Goal: Transaction & Acquisition: Purchase product/service

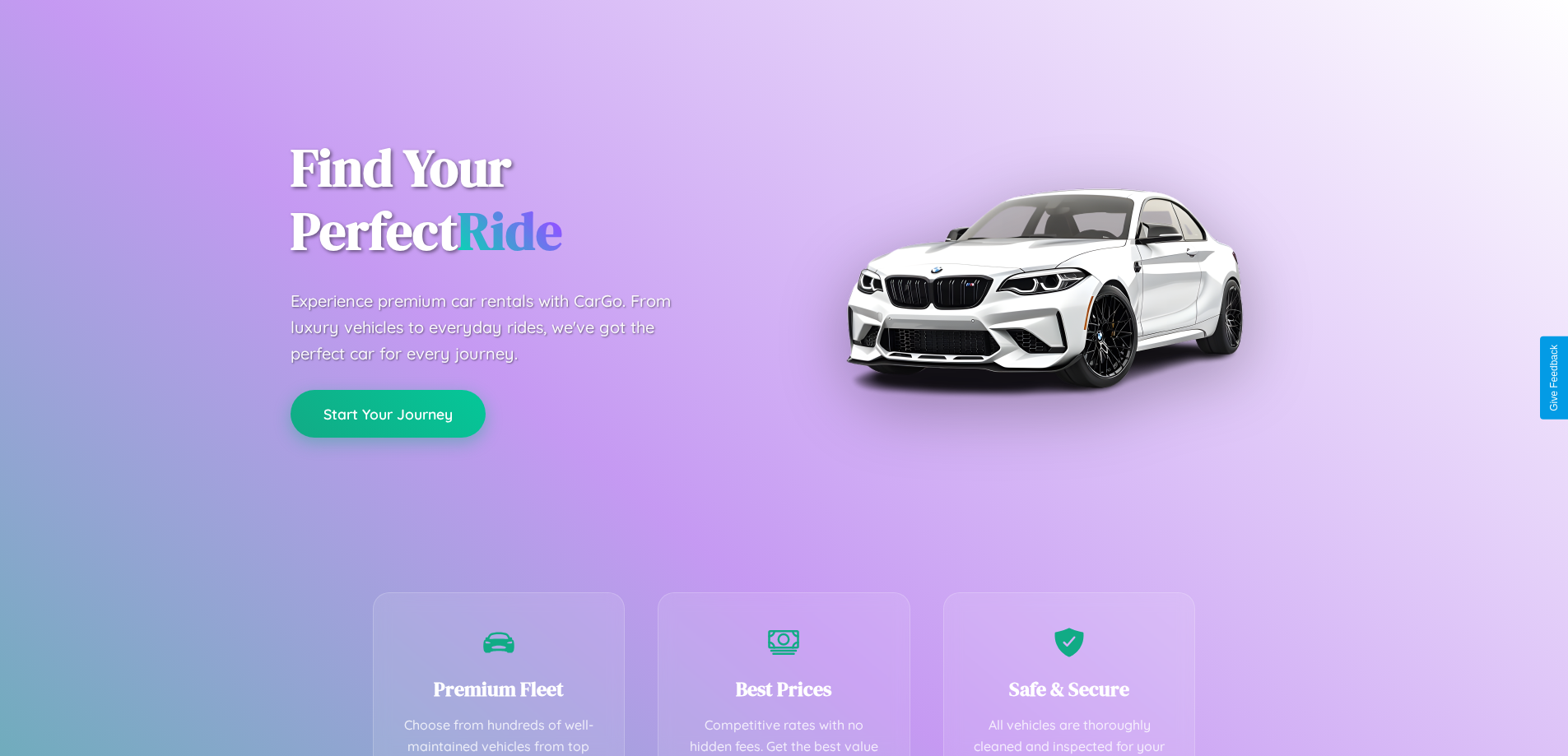
click at [388, 415] on button "Start Your Journey" at bounding box center [388, 413] width 195 height 47
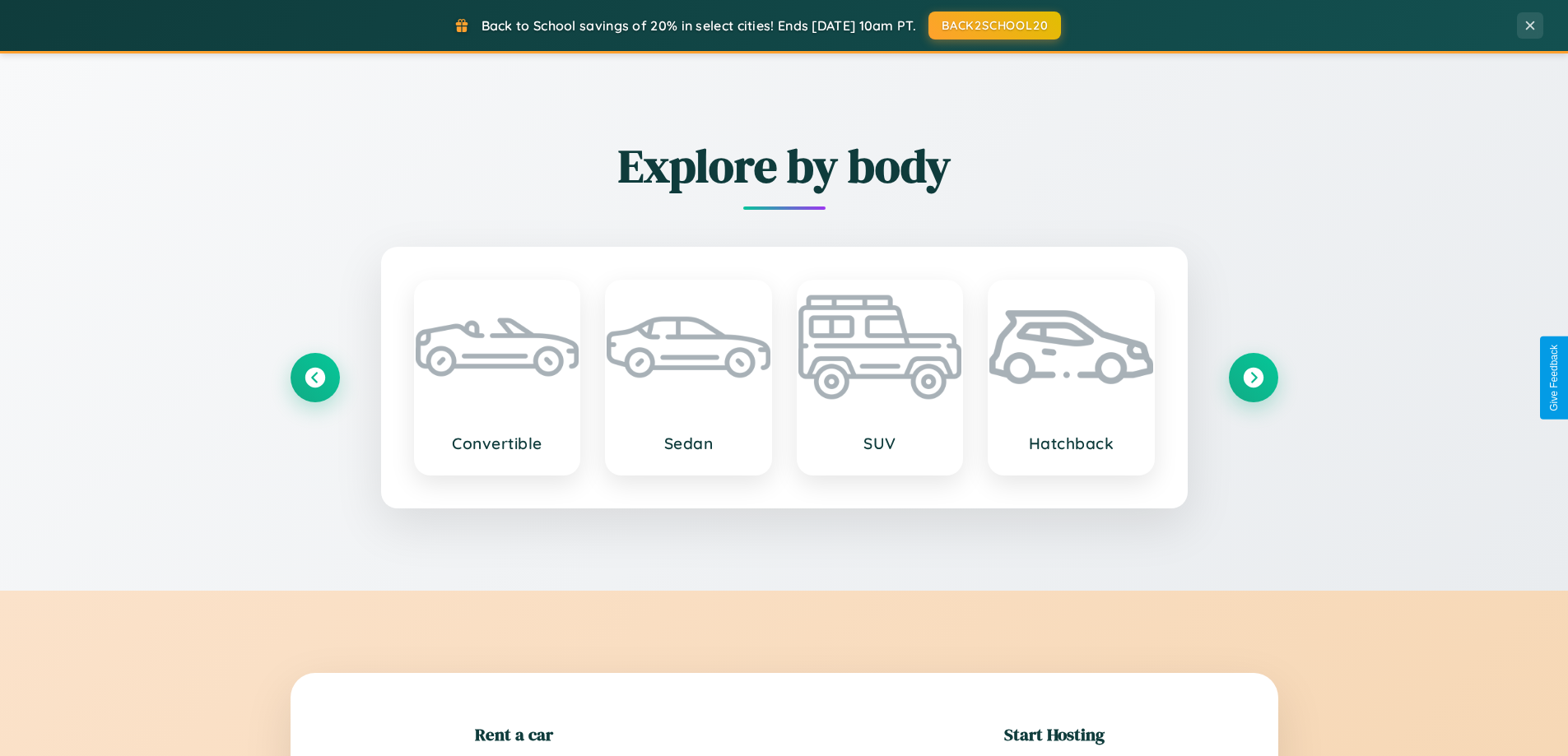
scroll to position [356, 0]
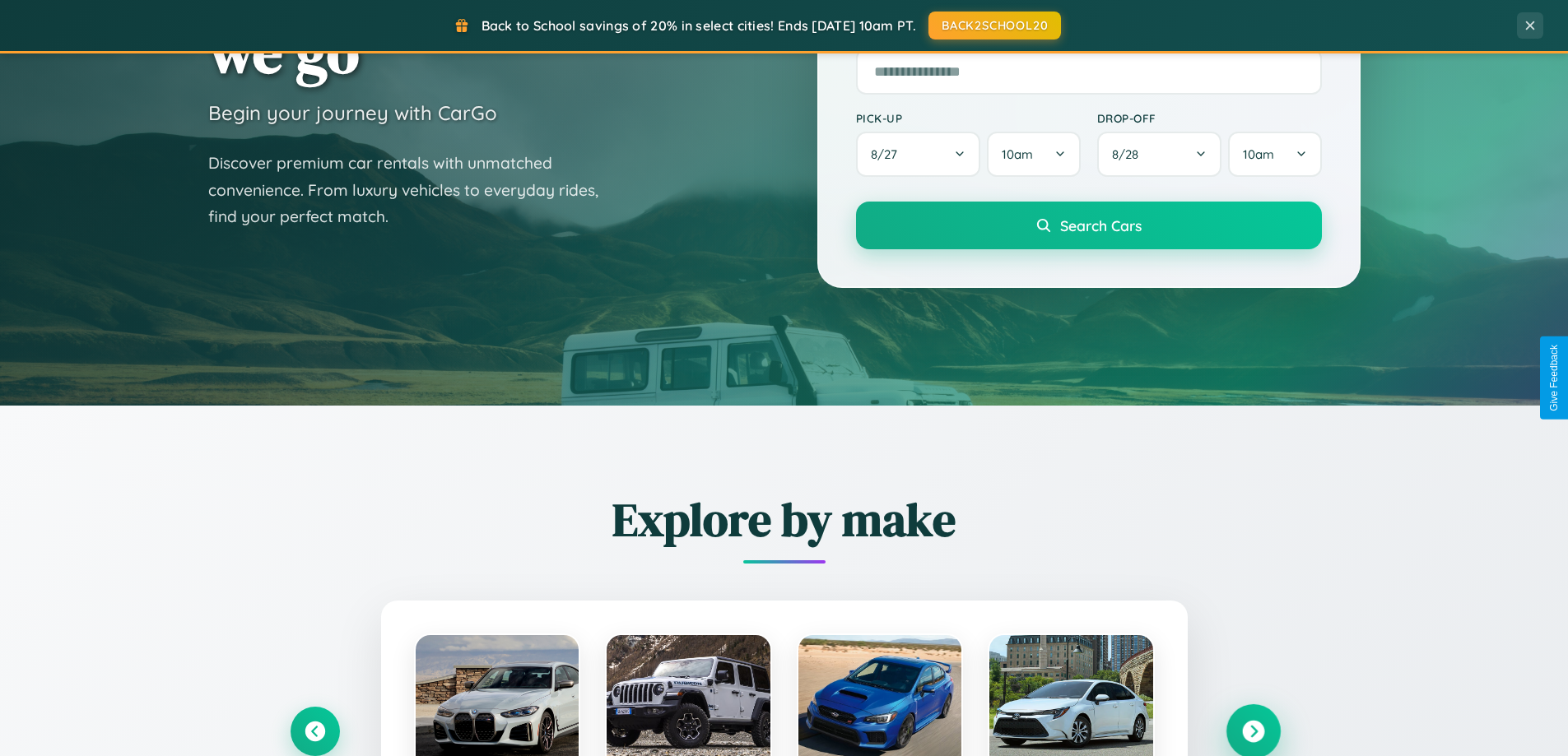
click at [1253, 732] on icon at bounding box center [1253, 732] width 22 height 22
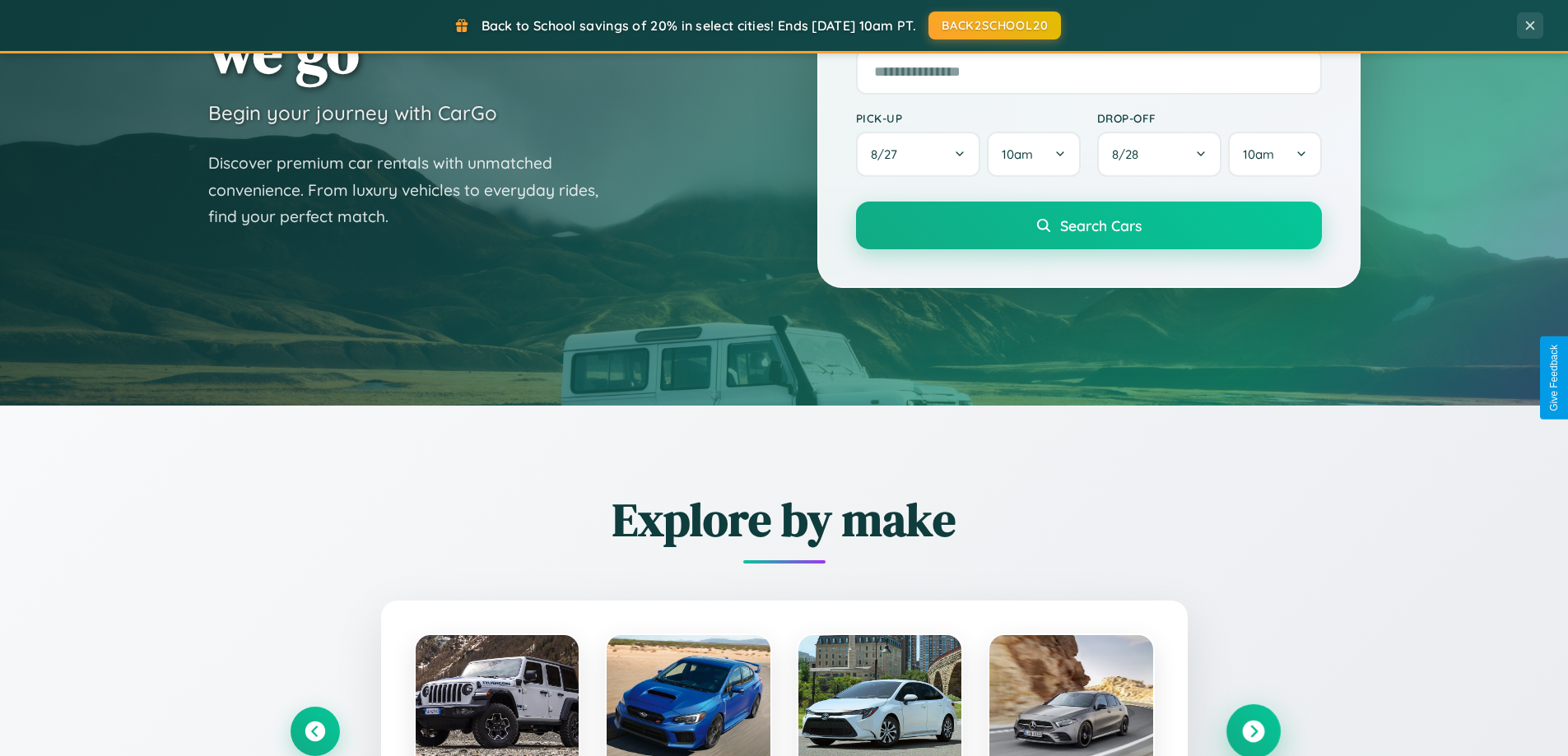
click at [1253, 730] on icon at bounding box center [1253, 732] width 22 height 22
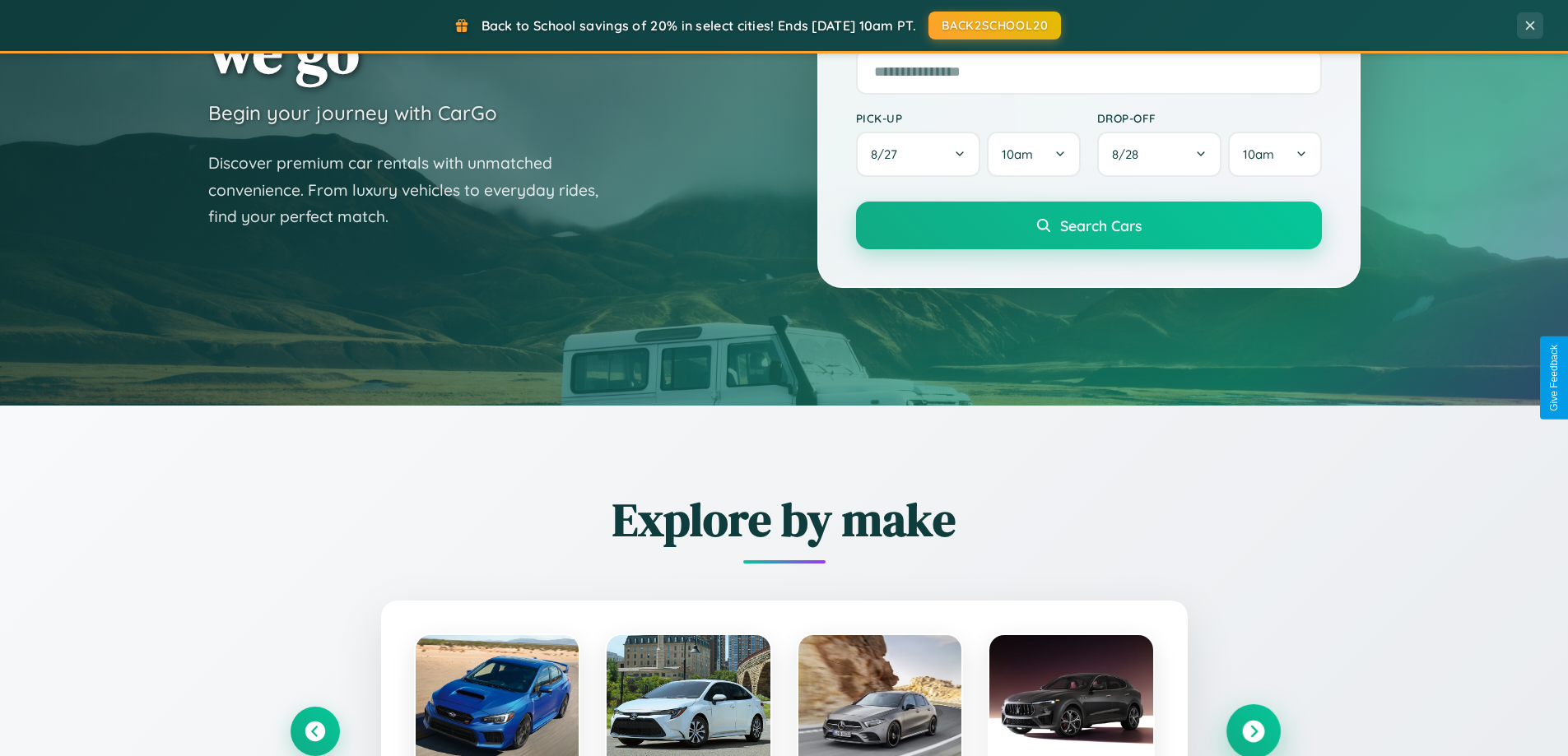
scroll to position [48, 0]
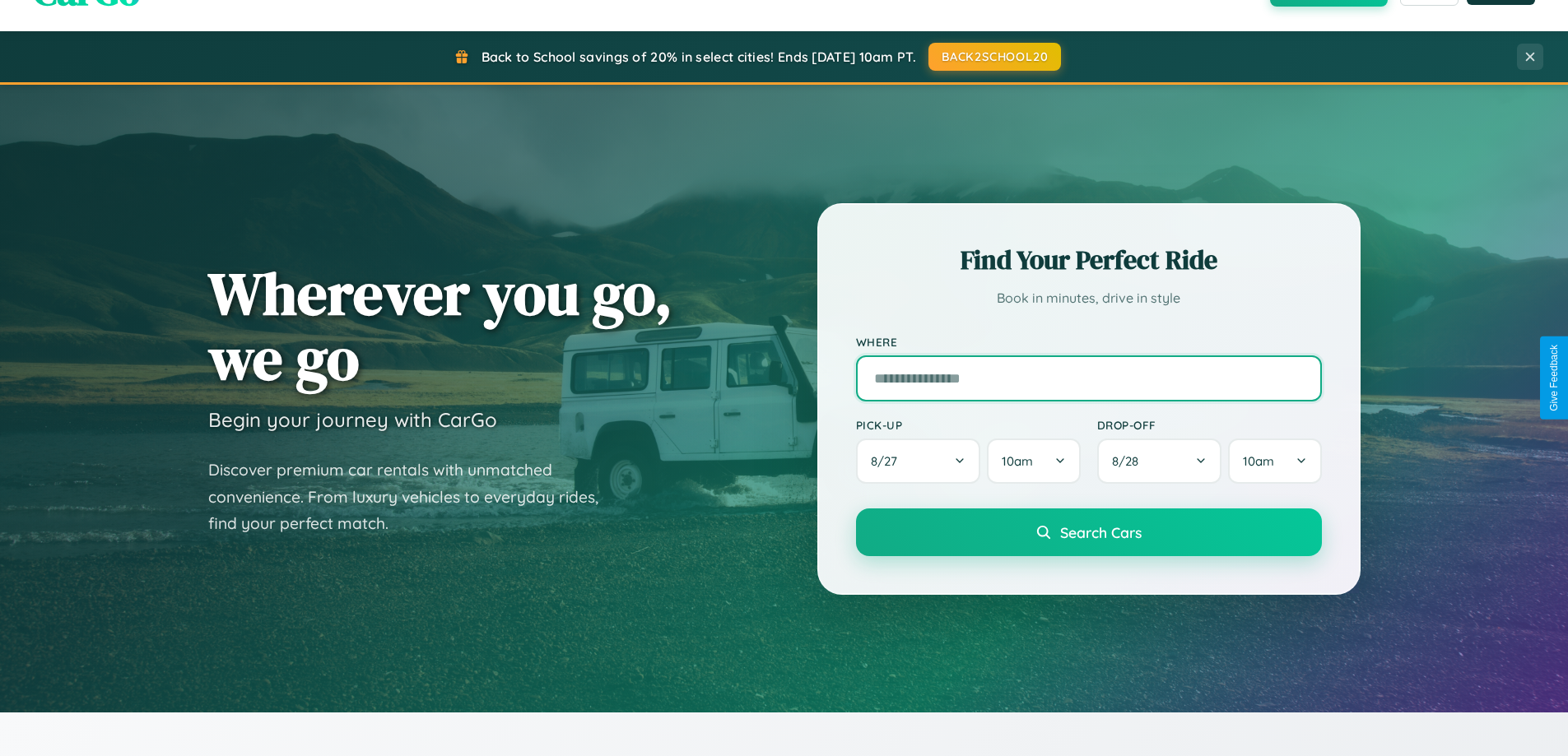
click at [1088, 378] on input "text" at bounding box center [1089, 379] width 466 height 46
type input "**********"
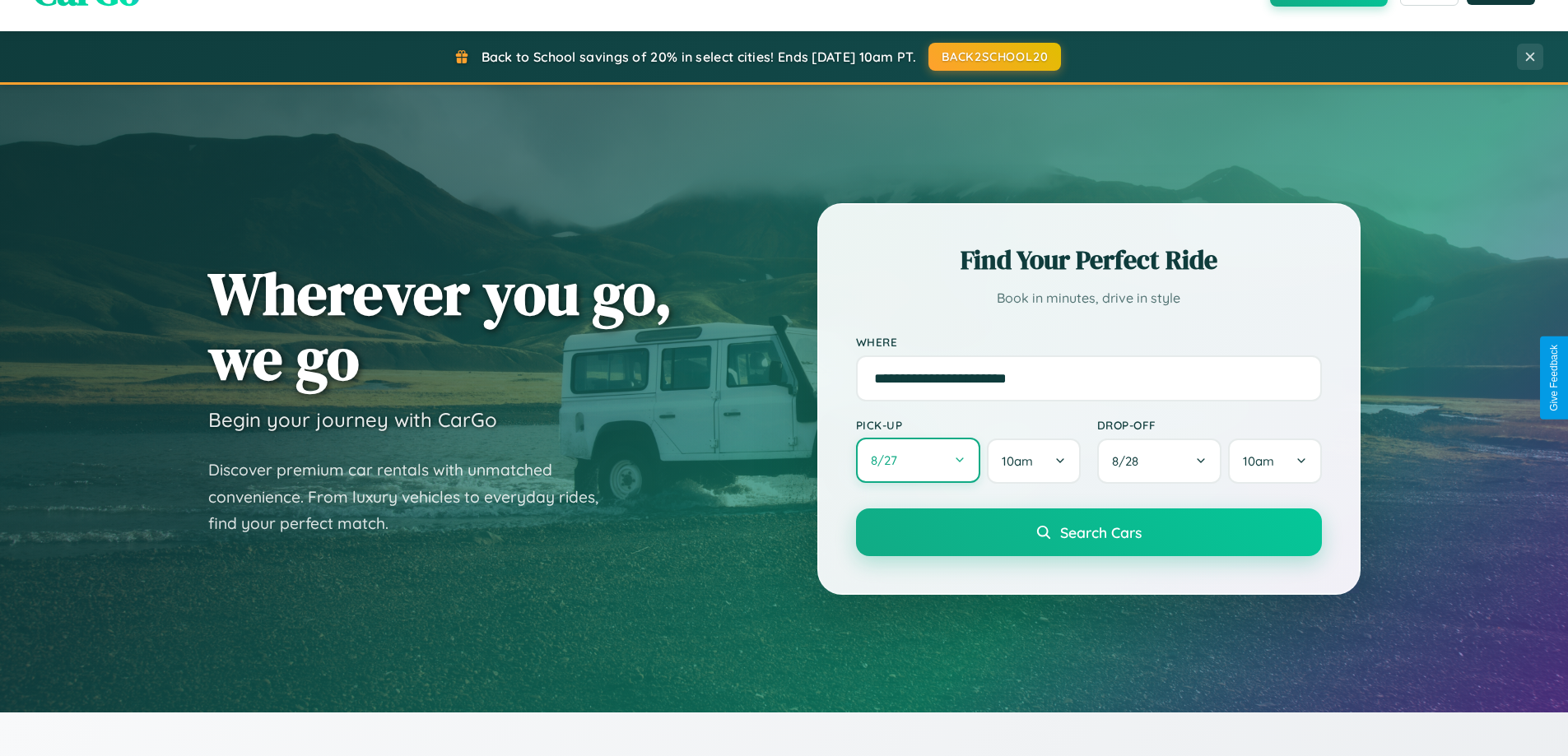
click at [918, 461] on button "8 / 27" at bounding box center [918, 460] width 125 height 45
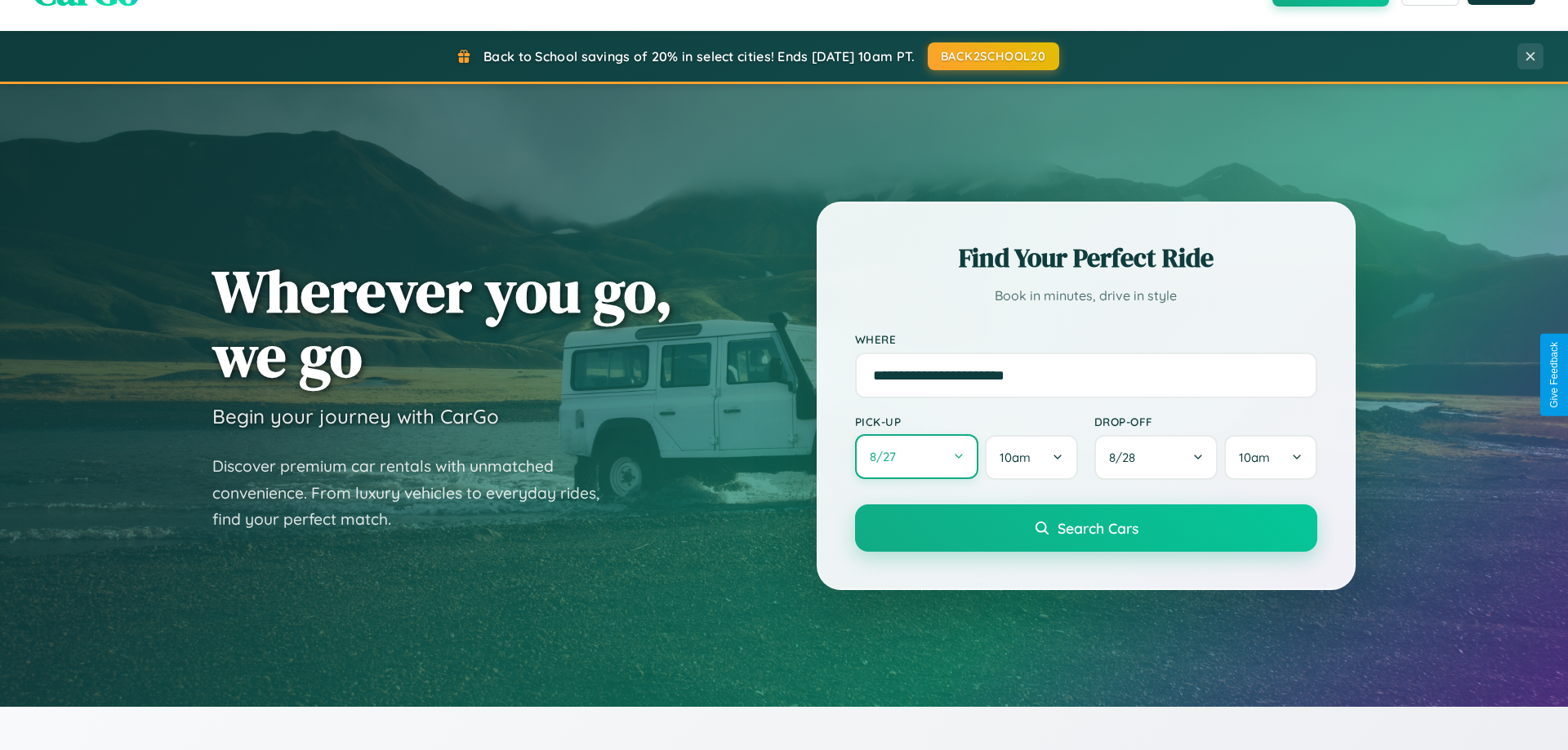
select select "*"
select select "****"
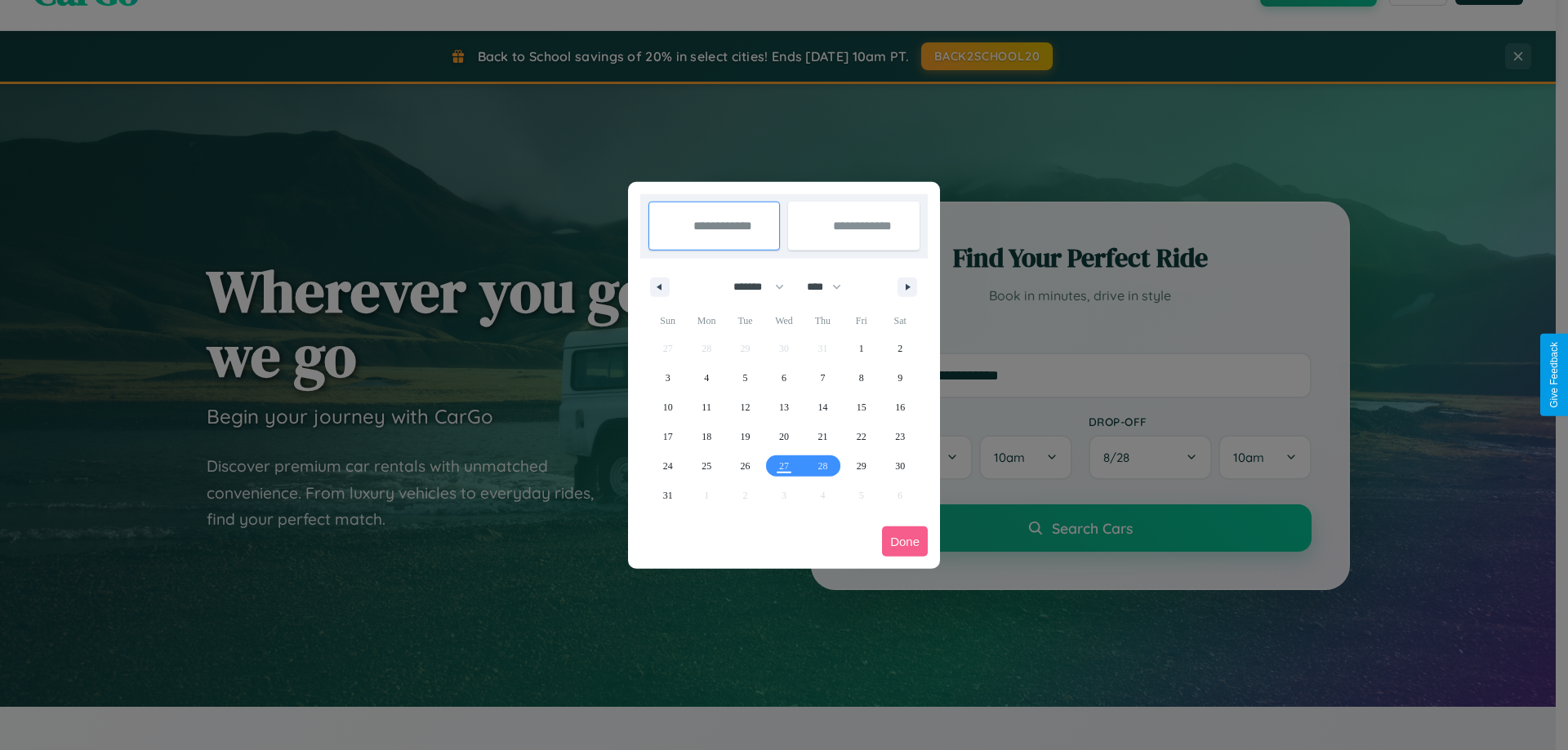
drag, startPoint x: 751, startPoint y: 287, endPoint x: 784, endPoint y: 327, distance: 51.9
click at [751, 287] on select "******* ******** ***** ***** *** **** **** ****** ********* ******* ******** **…" at bounding box center [755, 287] width 69 height 27
select select "*"
drag, startPoint x: 831, startPoint y: 287, endPoint x: 784, endPoint y: 327, distance: 61.7
click at [831, 287] on select "**** **** **** **** **** **** **** **** **** **** **** **** **** **** **** ****…" at bounding box center [822, 287] width 49 height 27
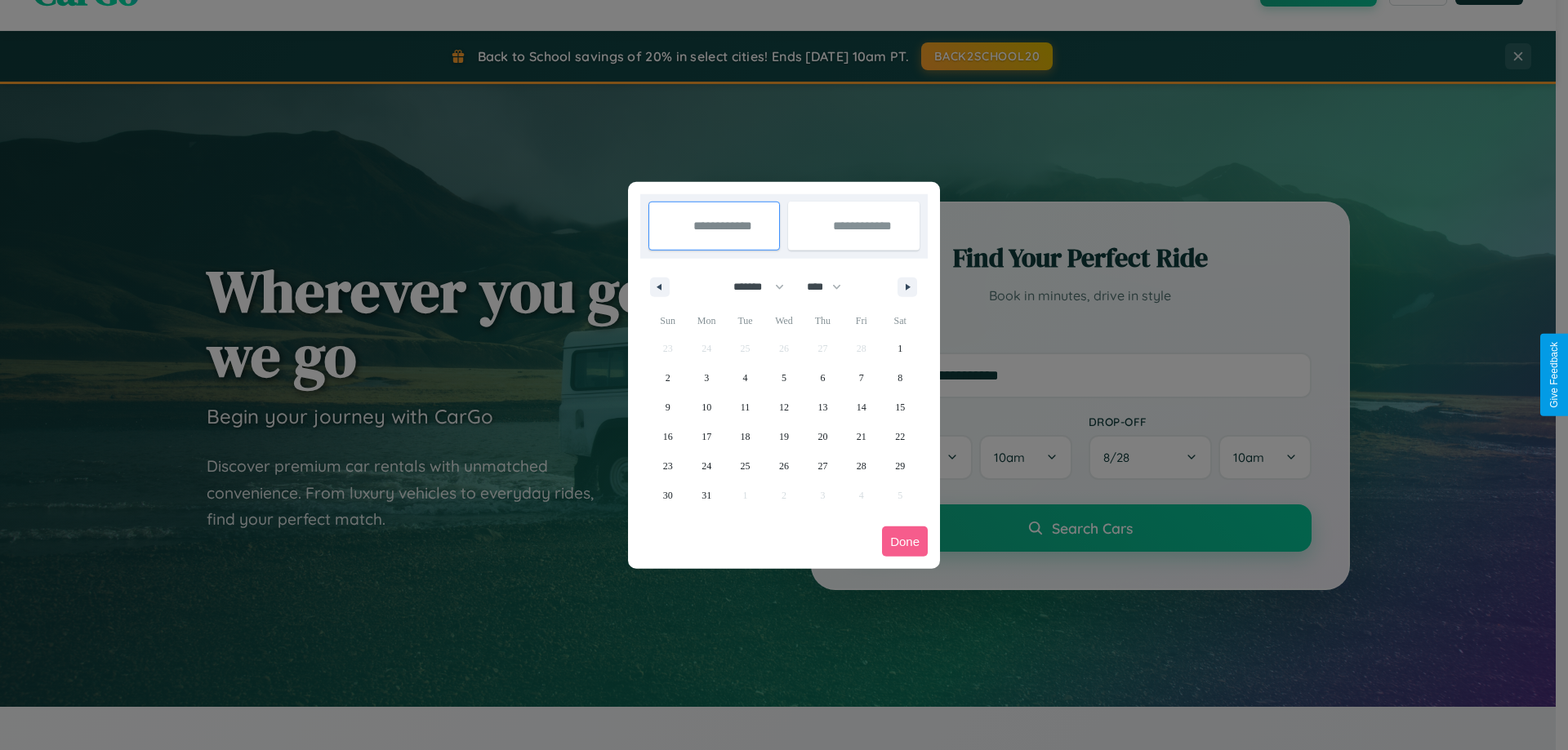
select select "****"
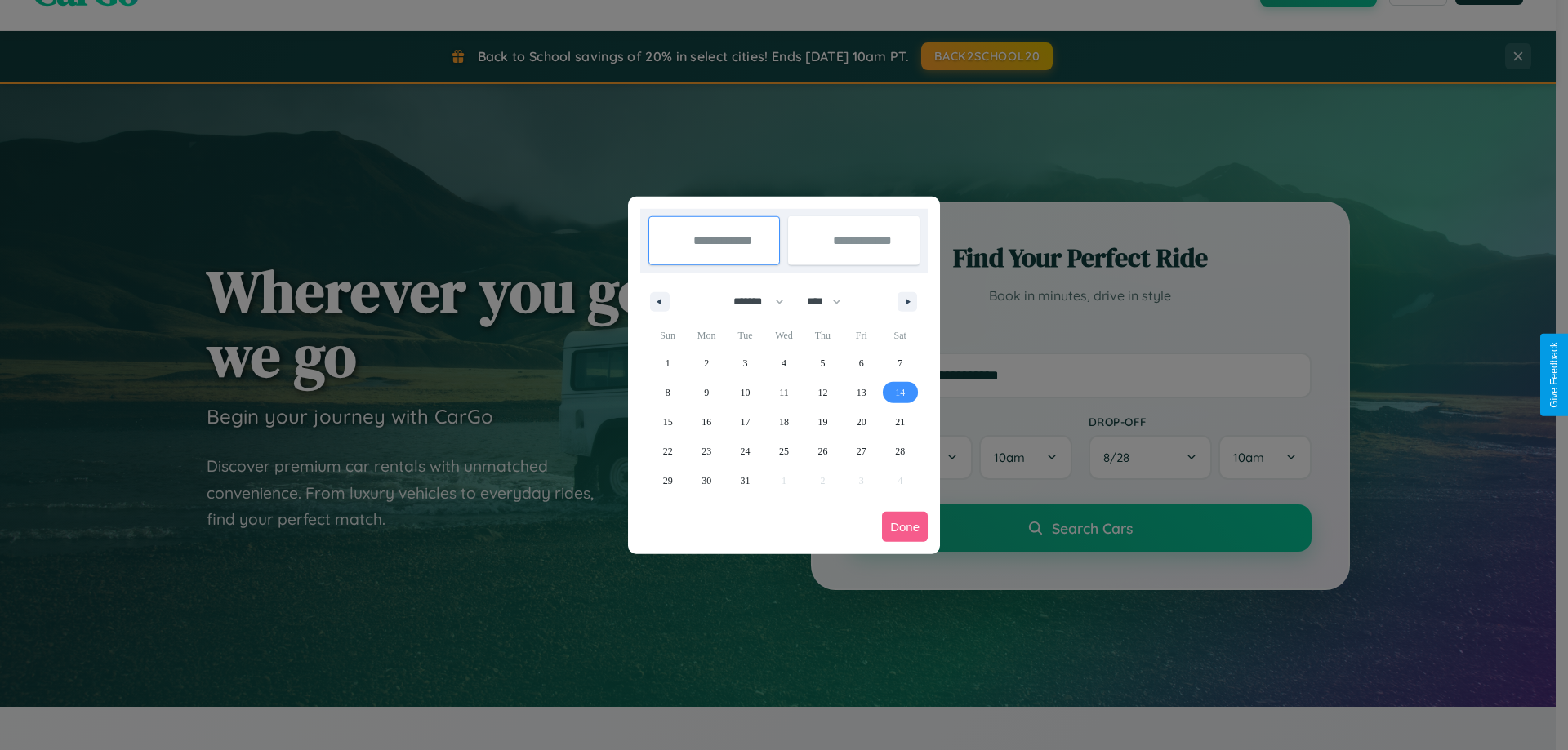
click at [900, 391] on span "14" at bounding box center [900, 392] width 10 height 30
type input "**********"
click at [745, 451] on span "24" at bounding box center [746, 451] width 10 height 30
type input "**********"
click at [905, 527] on button "Done" at bounding box center [905, 527] width 46 height 30
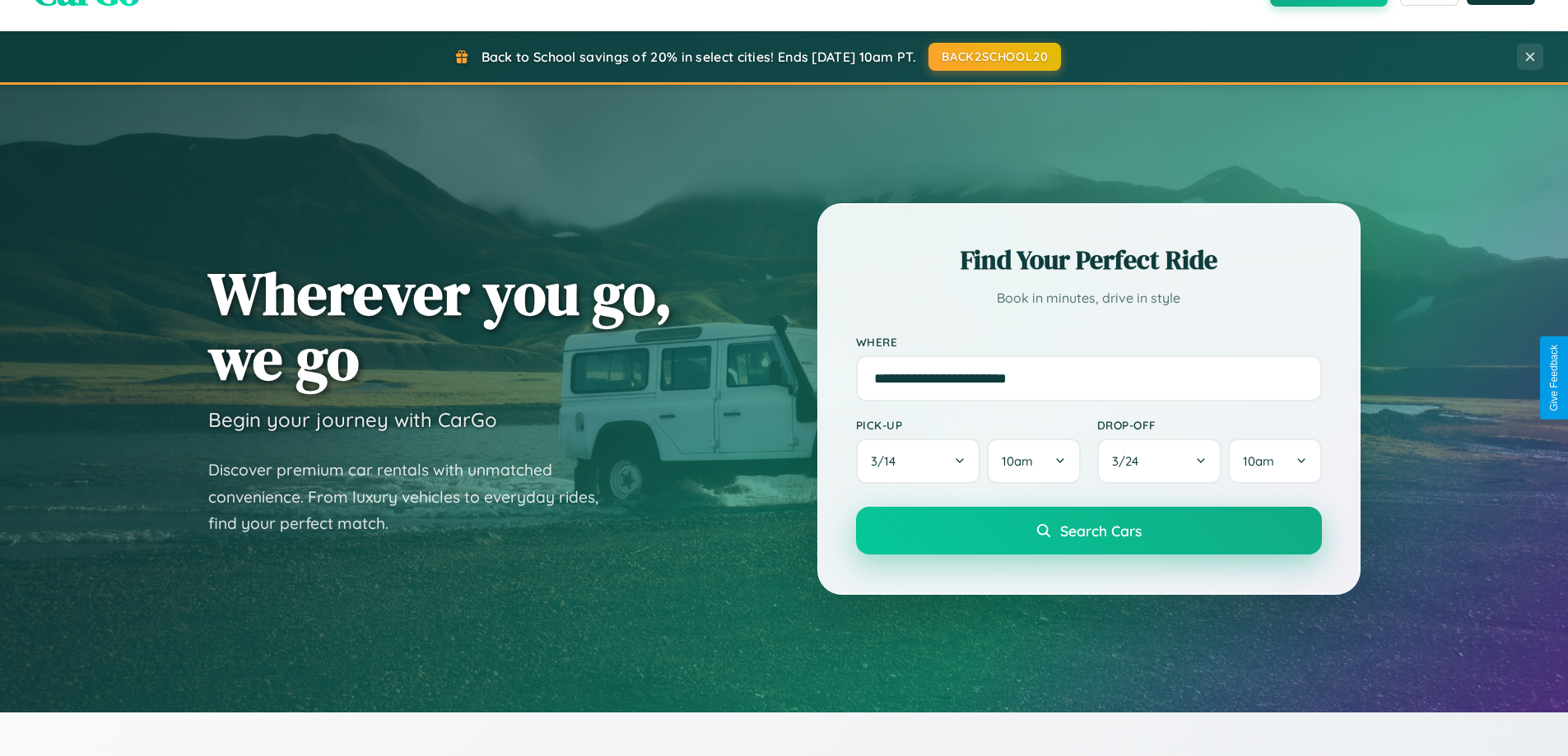
click at [1088, 531] on span "Search Cars" at bounding box center [1101, 531] width 81 height 18
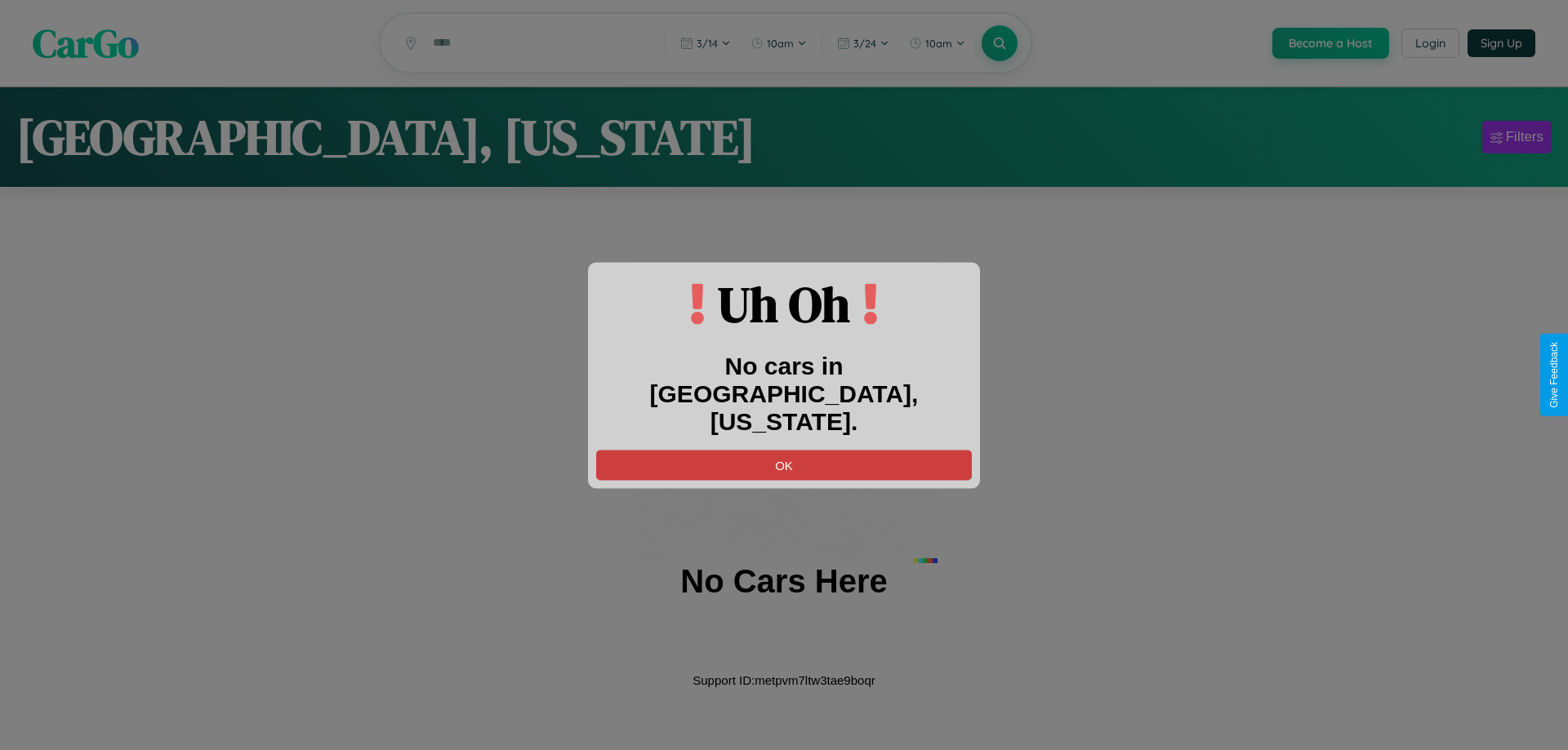
click at [784, 451] on button "OK" at bounding box center [783, 464] width 375 height 30
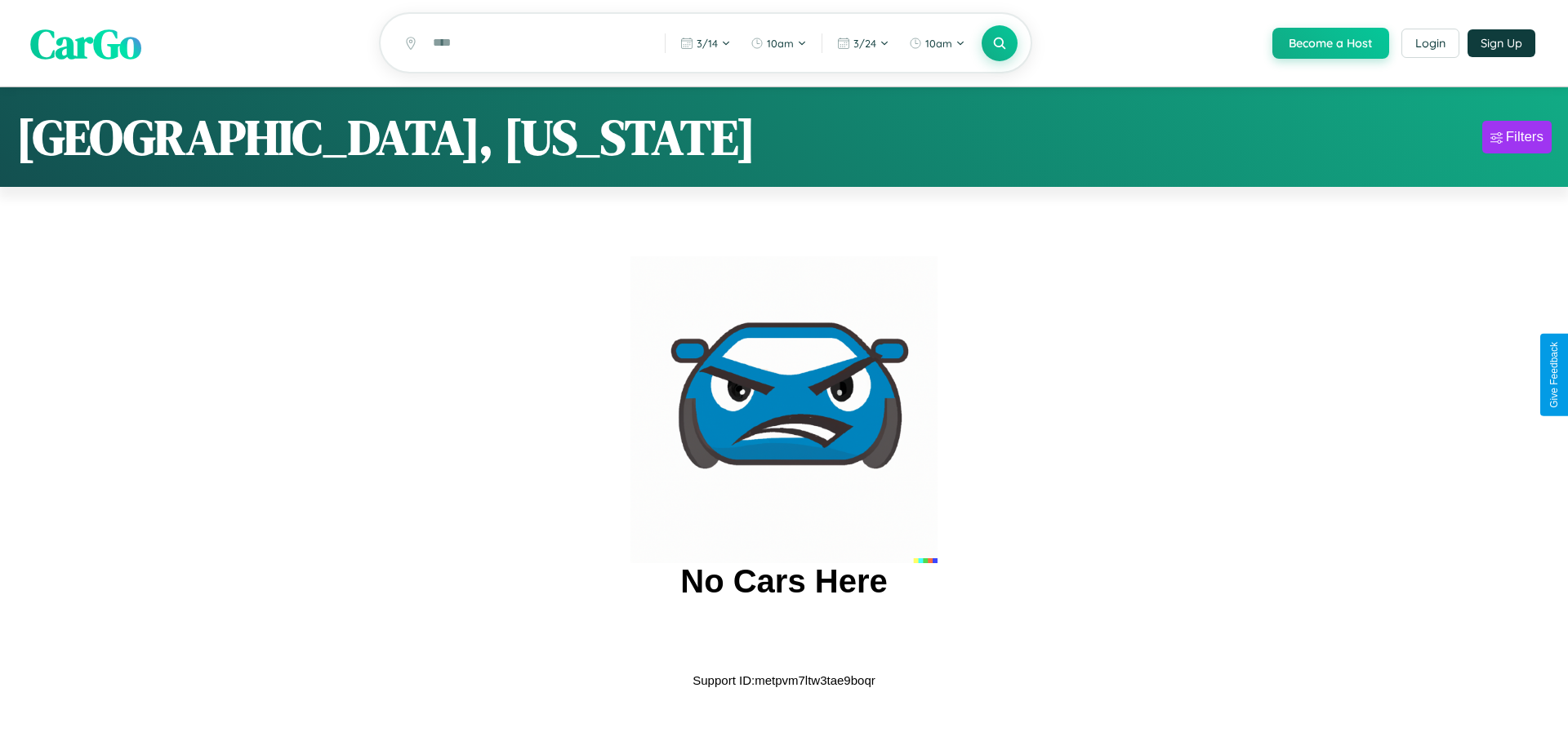
click at [85, 43] on span "CarGo" at bounding box center [85, 42] width 111 height 57
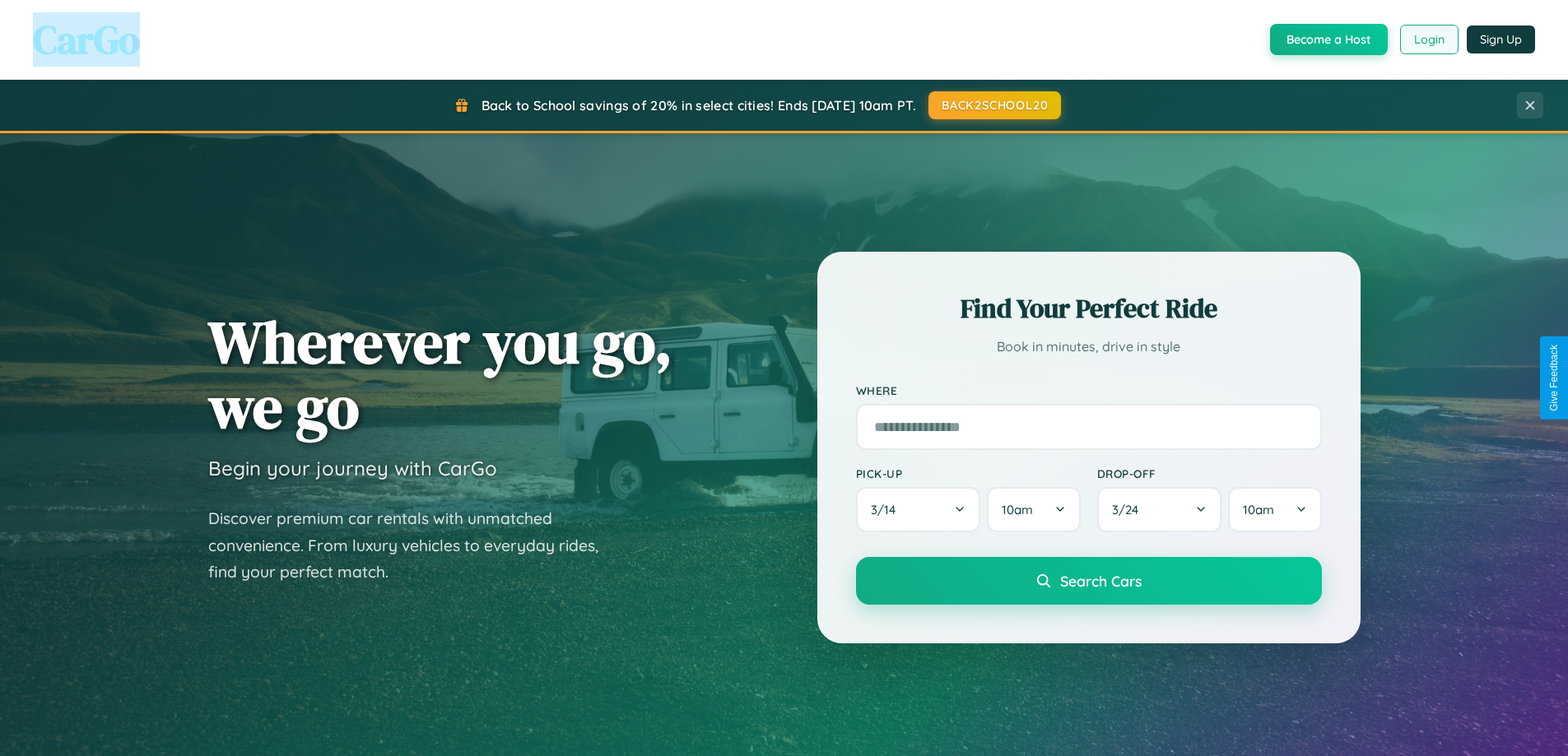
click at [1429, 40] on button "Login" at bounding box center [1430, 40] width 58 height 30
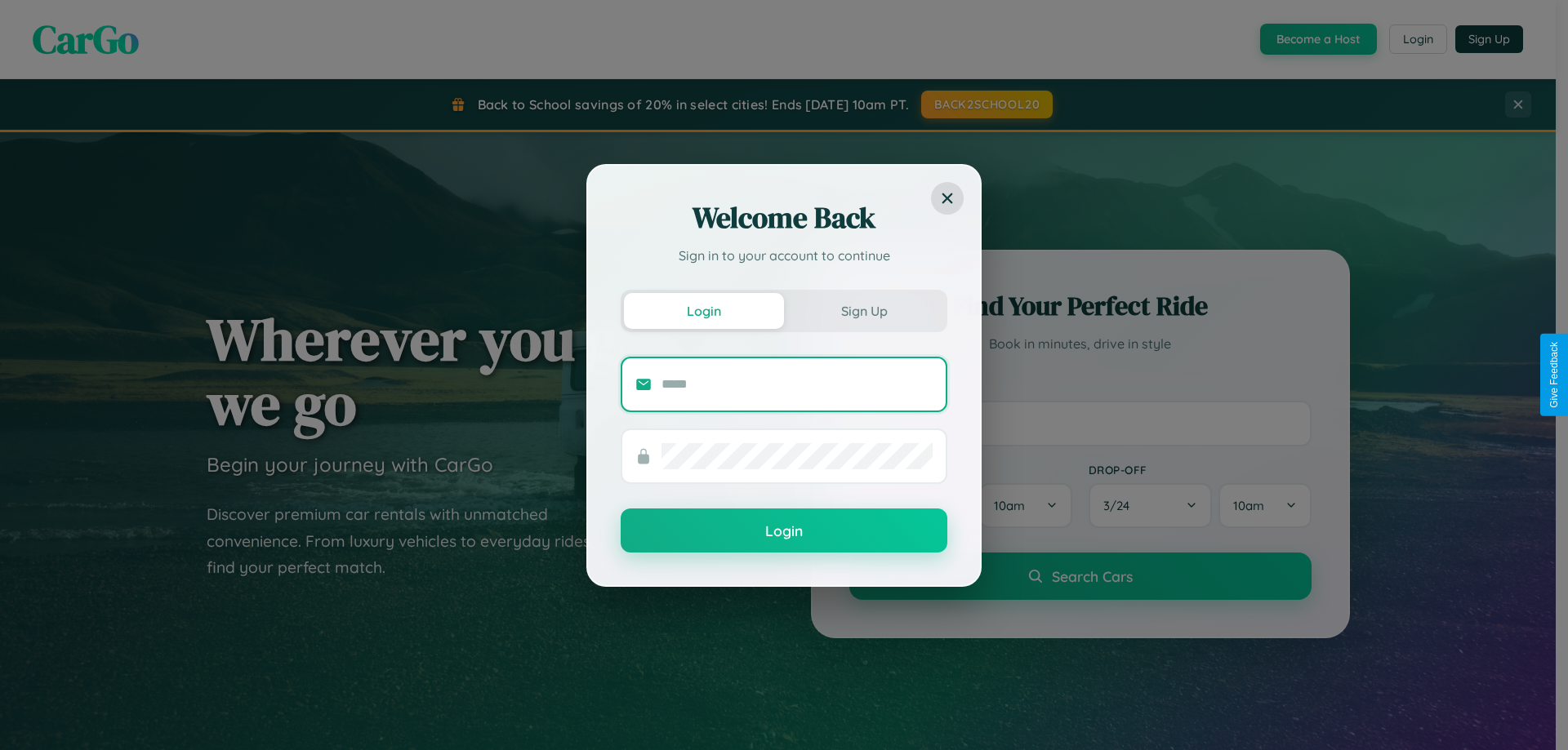
click at [797, 384] on input "text" at bounding box center [796, 384] width 272 height 26
type input "**********"
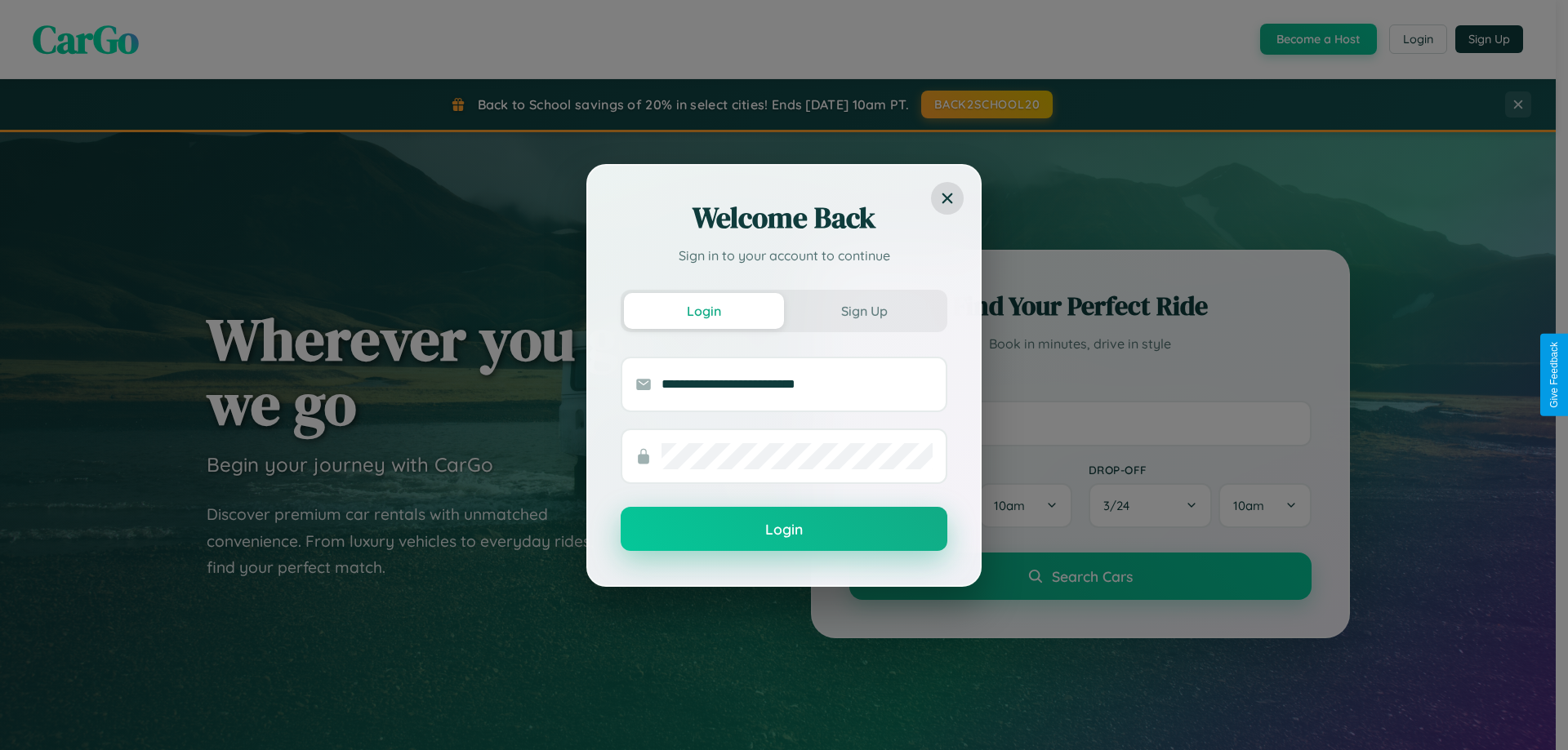
click at [784, 528] on button "Login" at bounding box center [784, 528] width 326 height 44
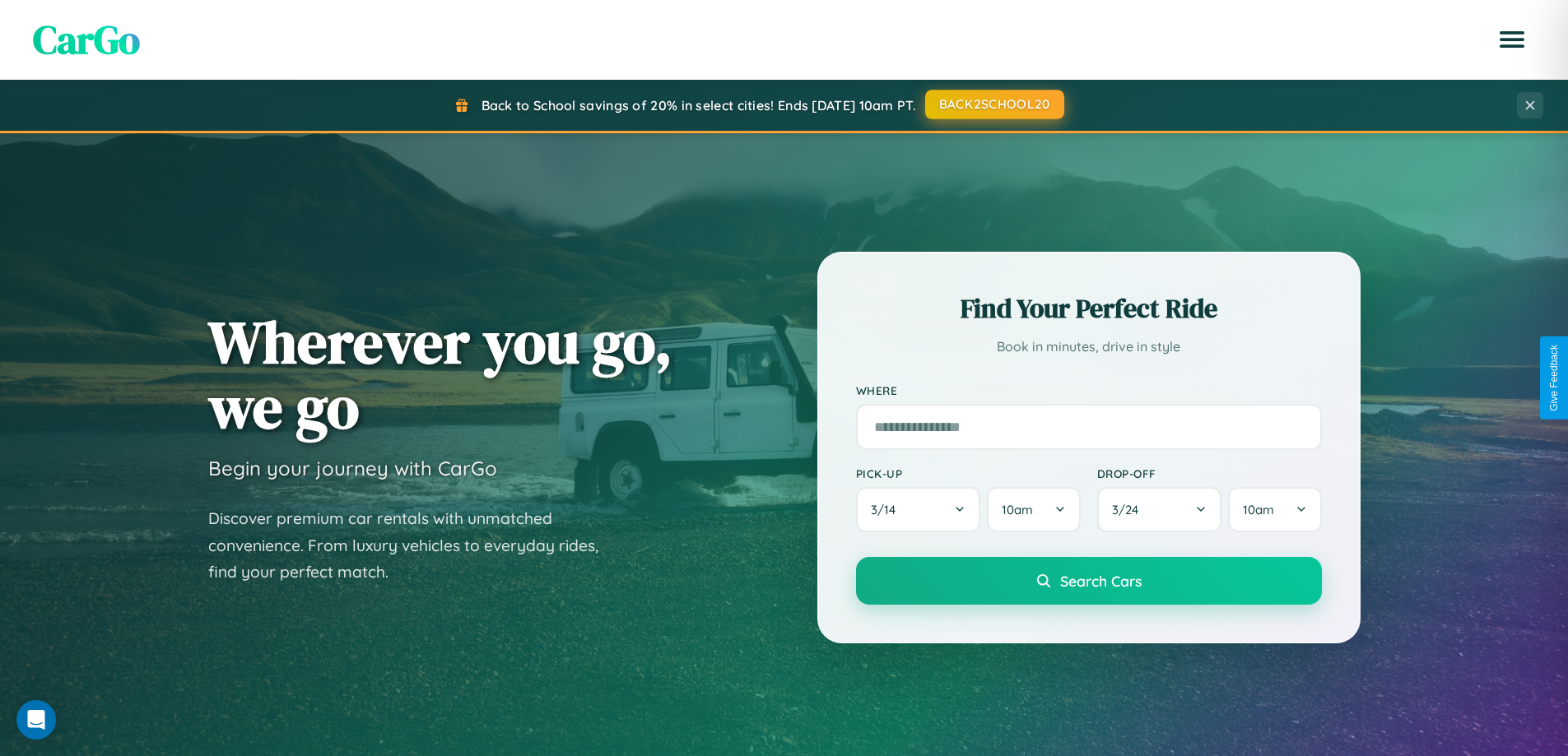
click at [993, 104] on button "BACK2SCHOOL20" at bounding box center [995, 104] width 139 height 30
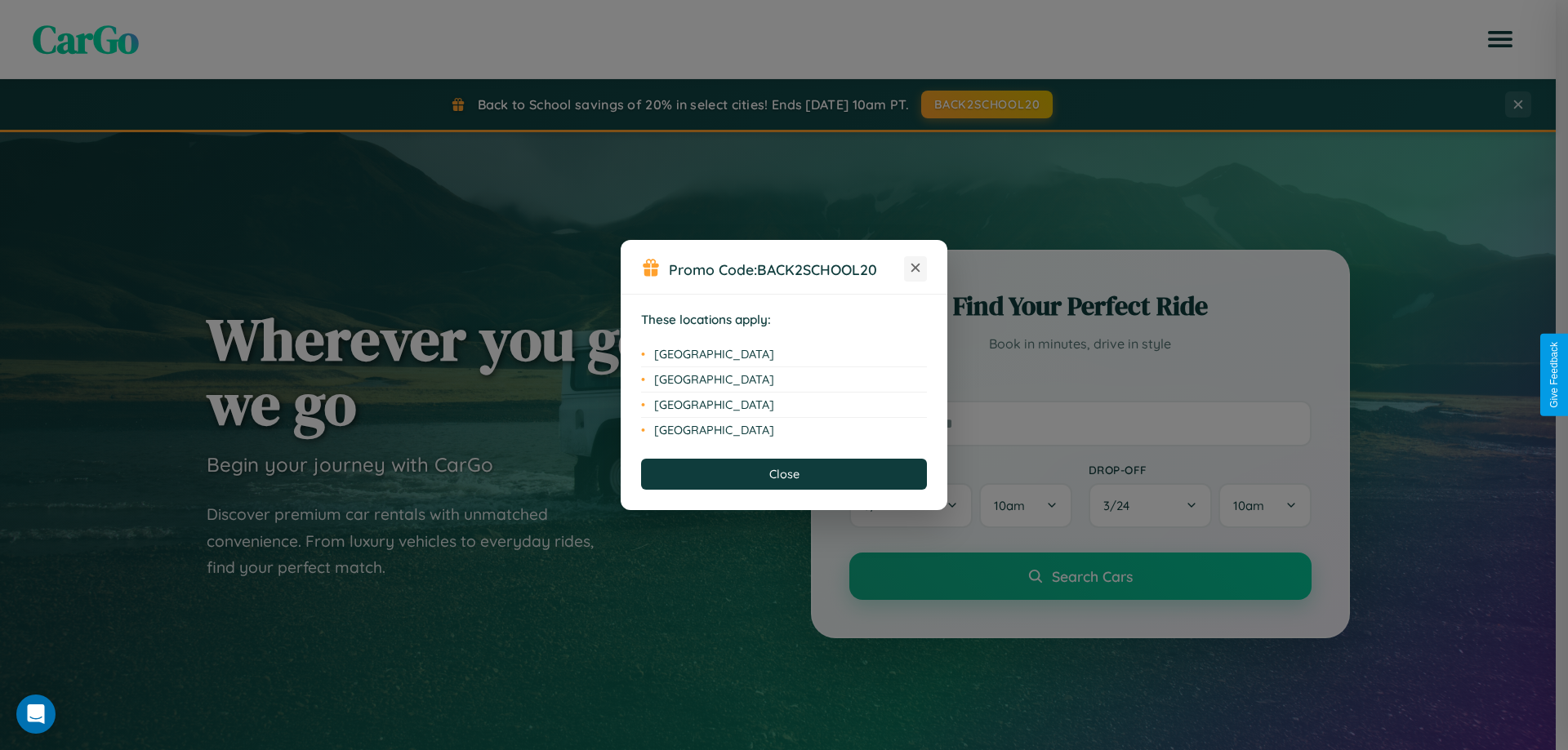
click at [915, 269] on icon at bounding box center [915, 268] width 9 height 9
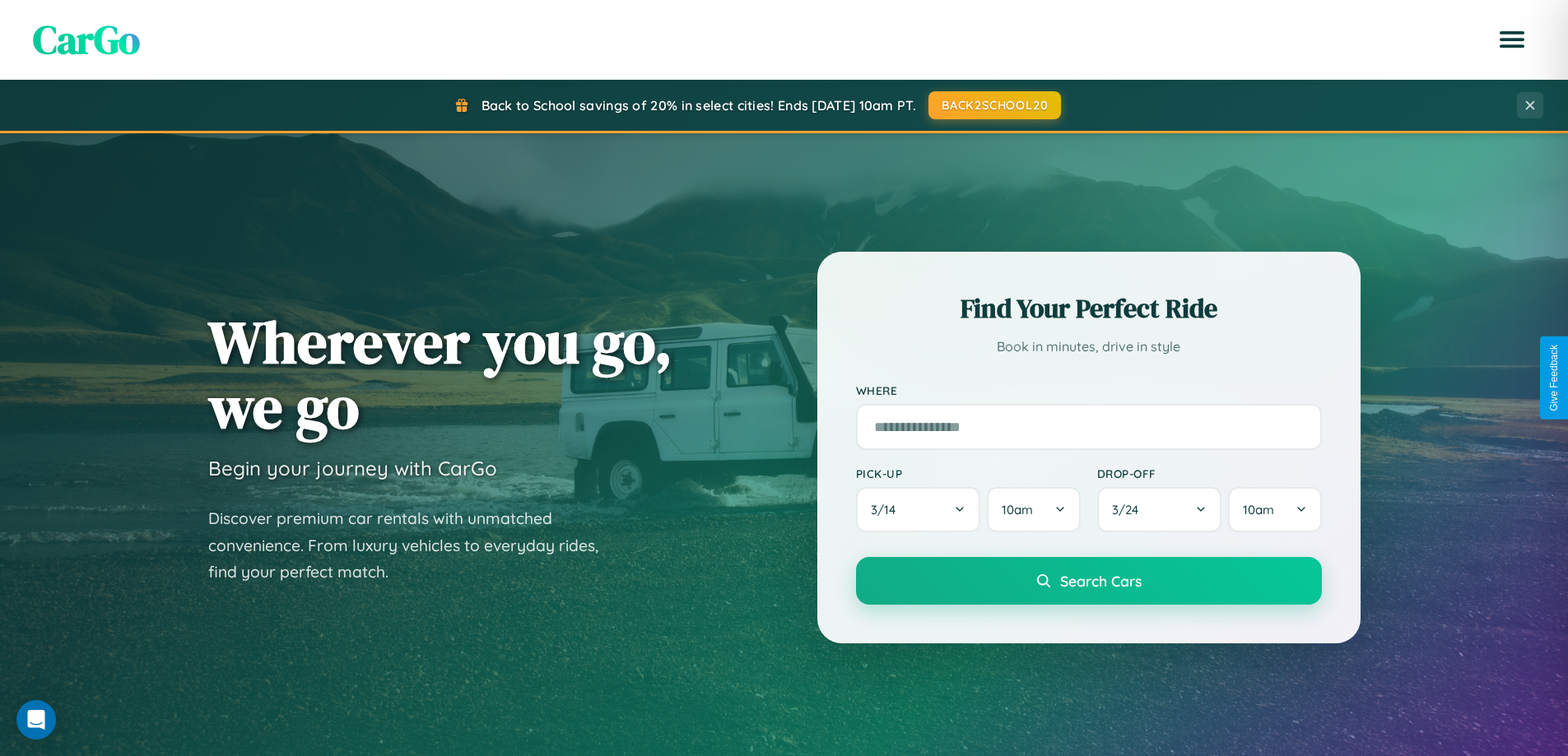
scroll to position [710, 0]
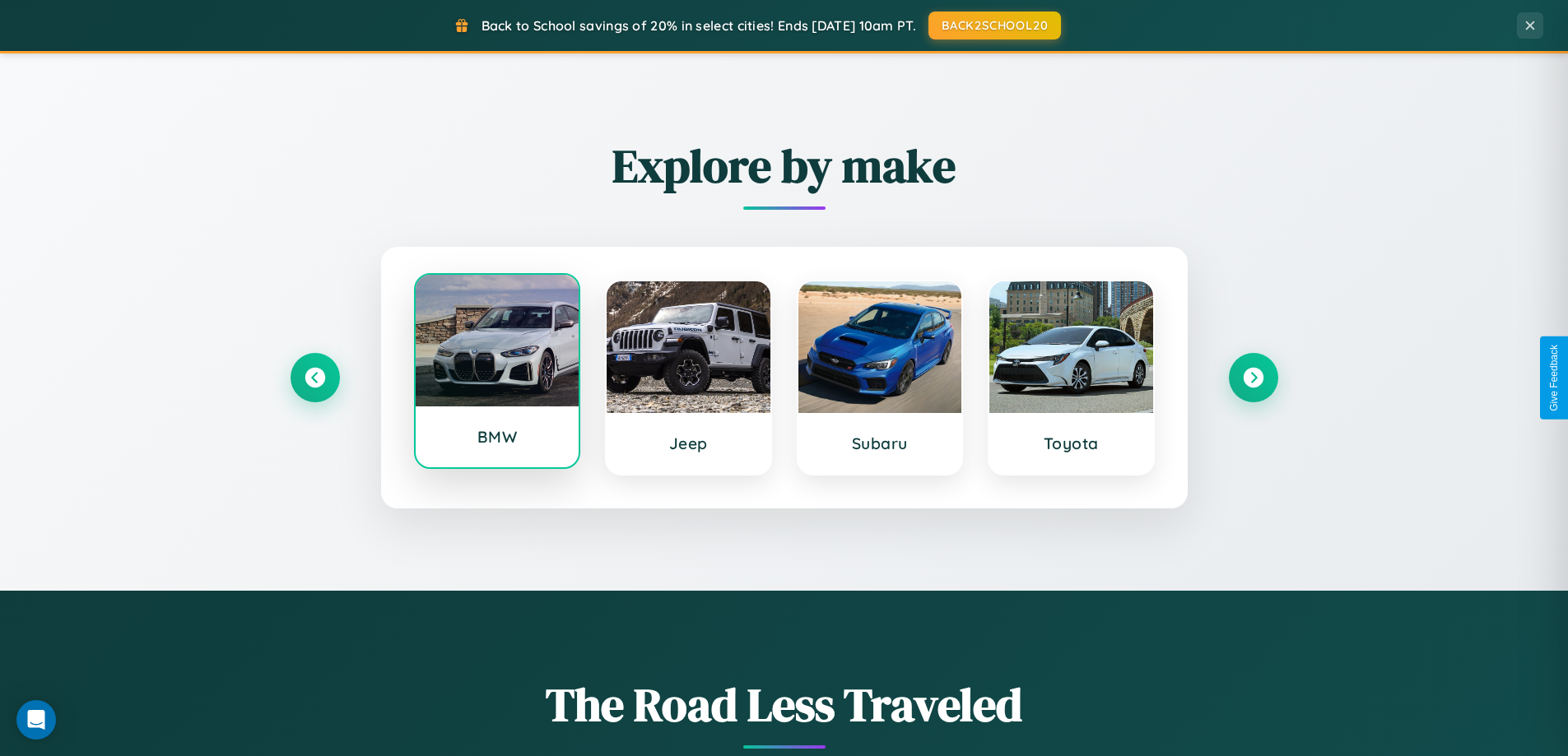
click at [496, 374] on div at bounding box center [497, 340] width 163 height 131
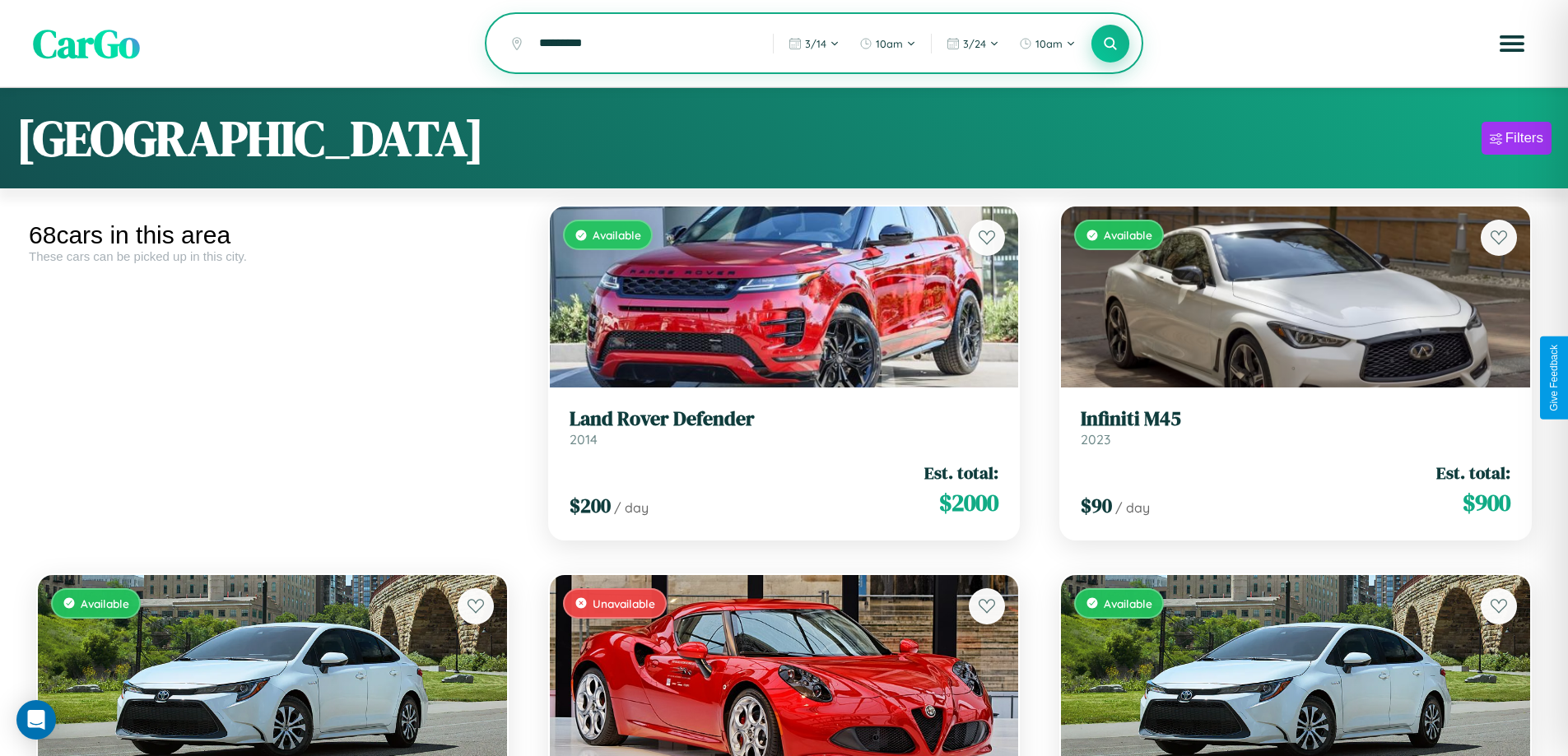
click at [1110, 44] on icon at bounding box center [1110, 44] width 15 height 15
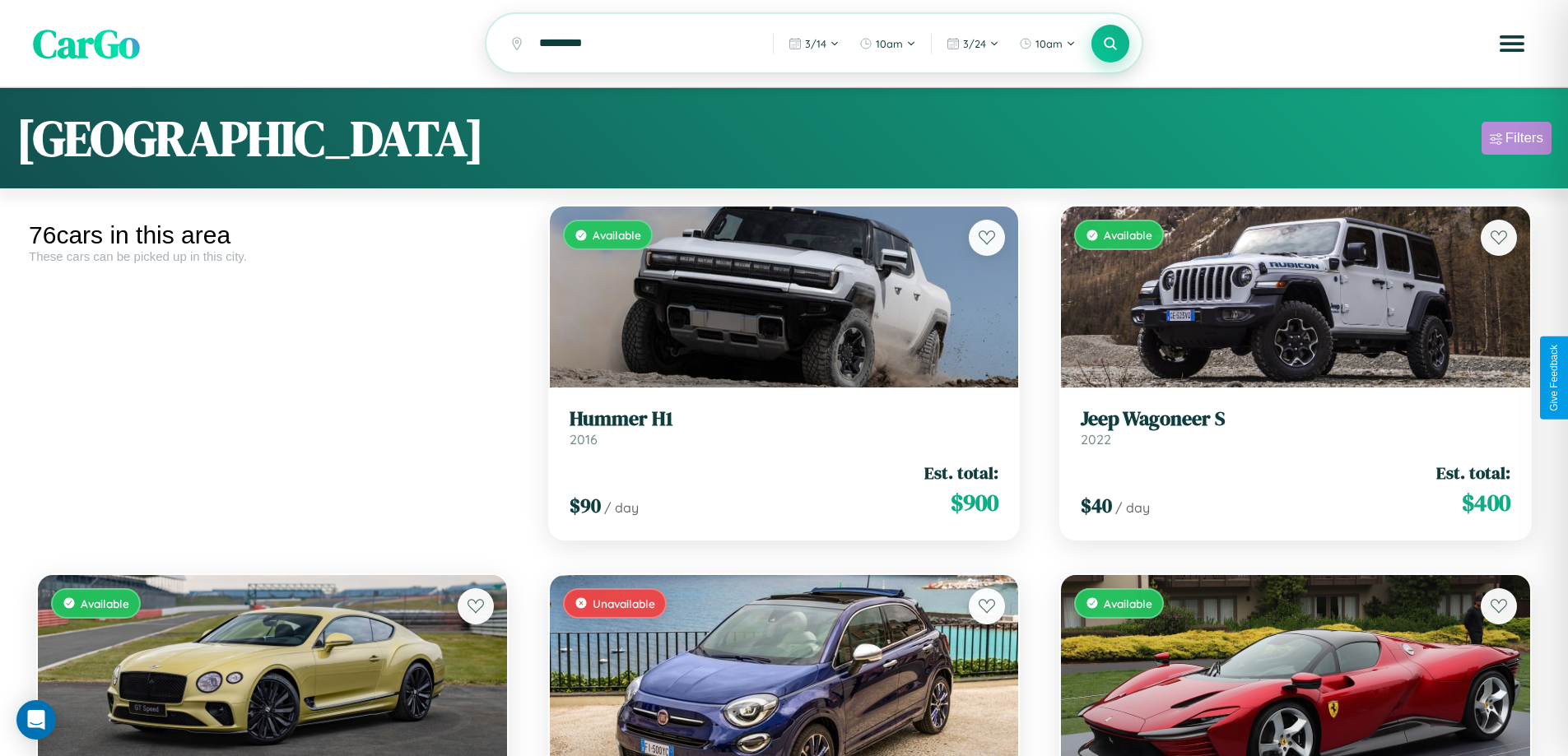
click at [1517, 141] on div "Filters" at bounding box center [1524, 137] width 38 height 16
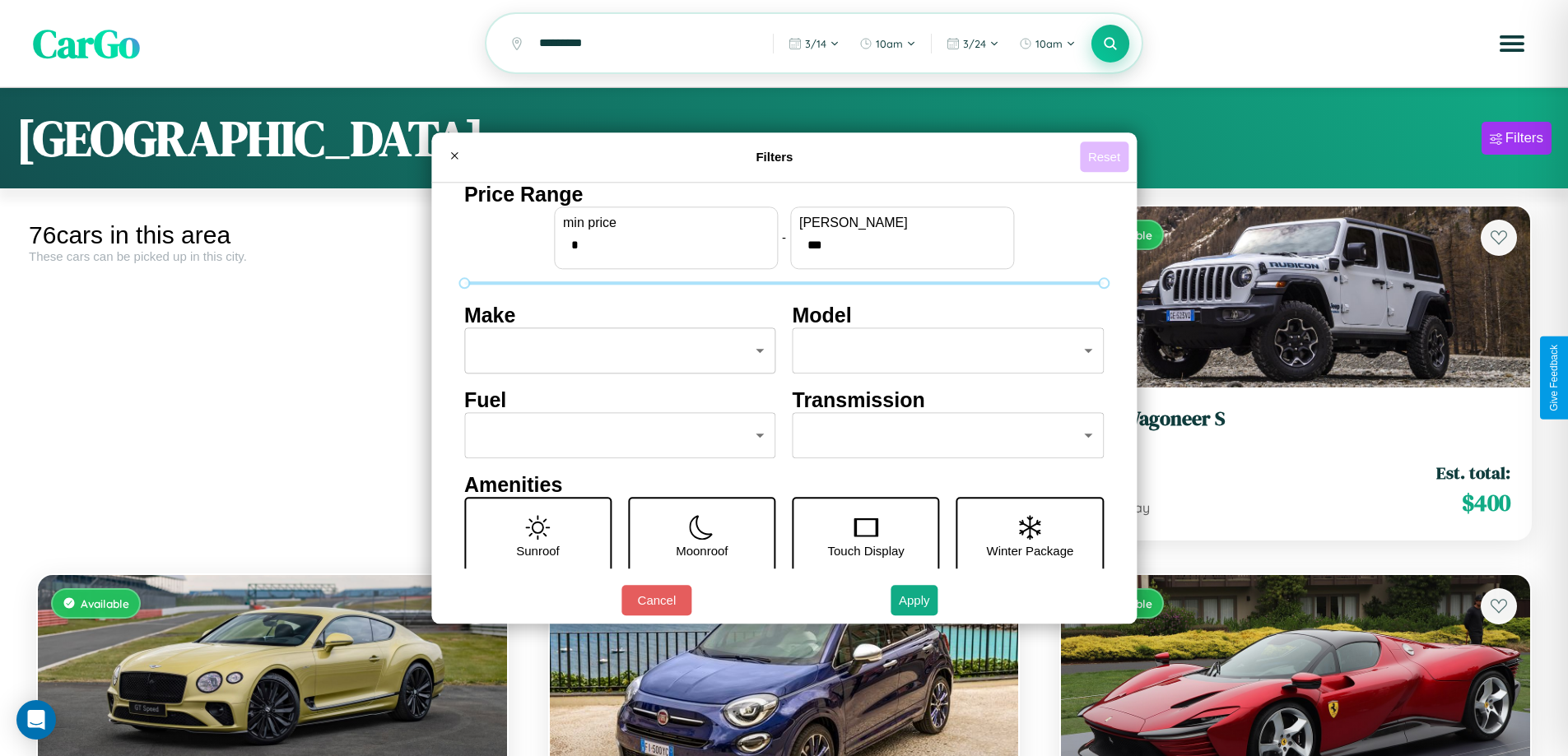
click at [1107, 157] on button "Reset" at bounding box center [1105, 156] width 48 height 30
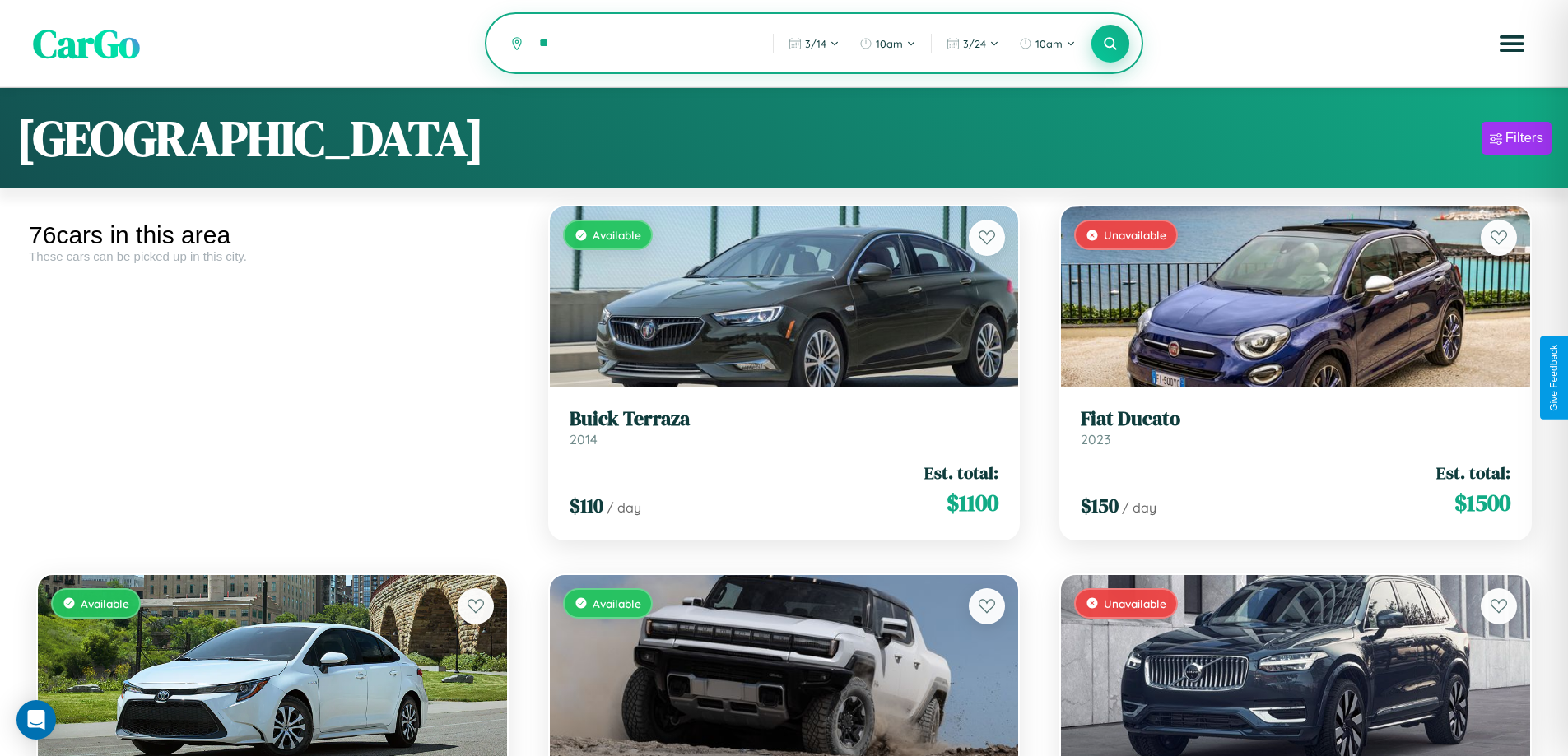
type input "*"
type input "******"
click at [1110, 44] on icon at bounding box center [1110, 44] width 15 height 15
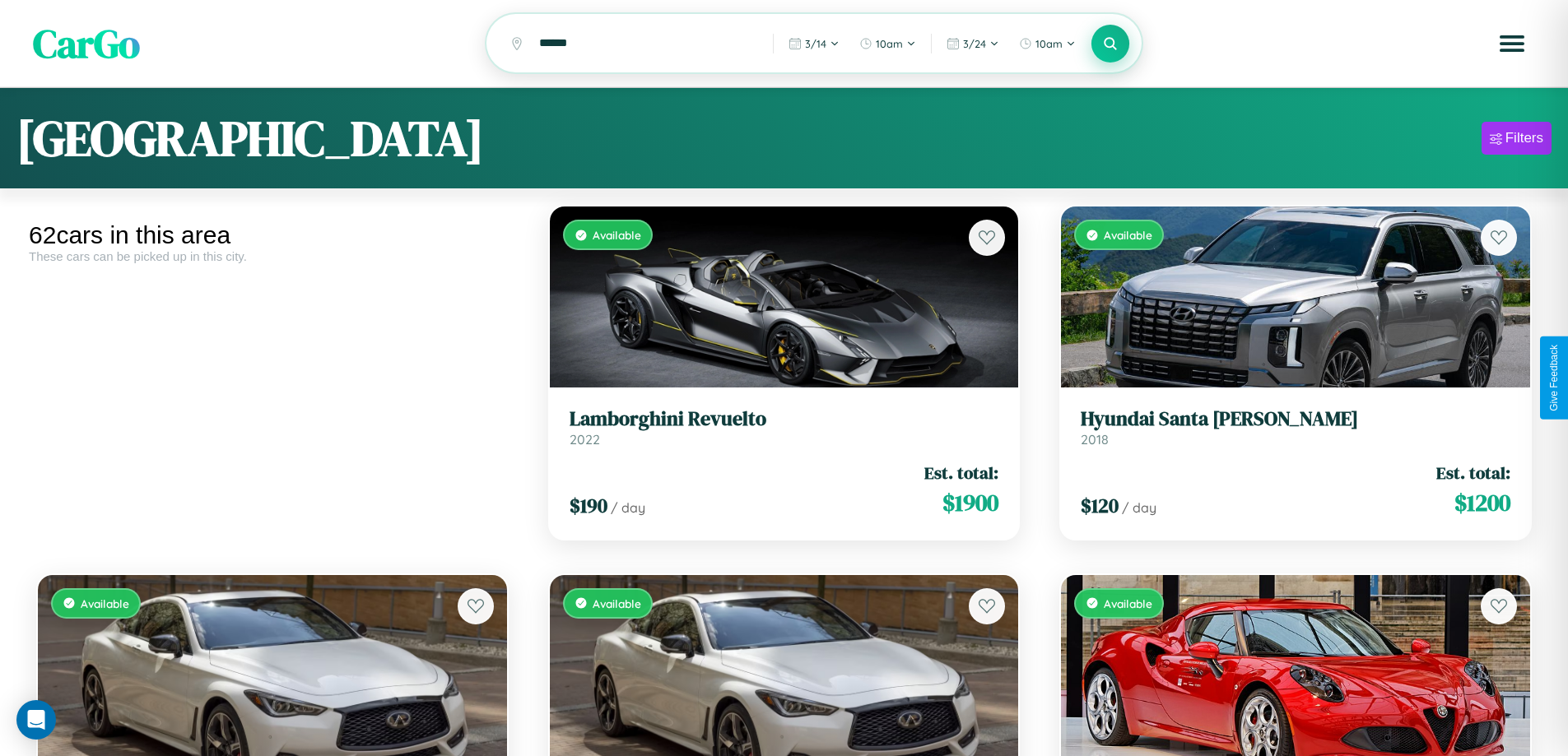
scroll to position [3669, 0]
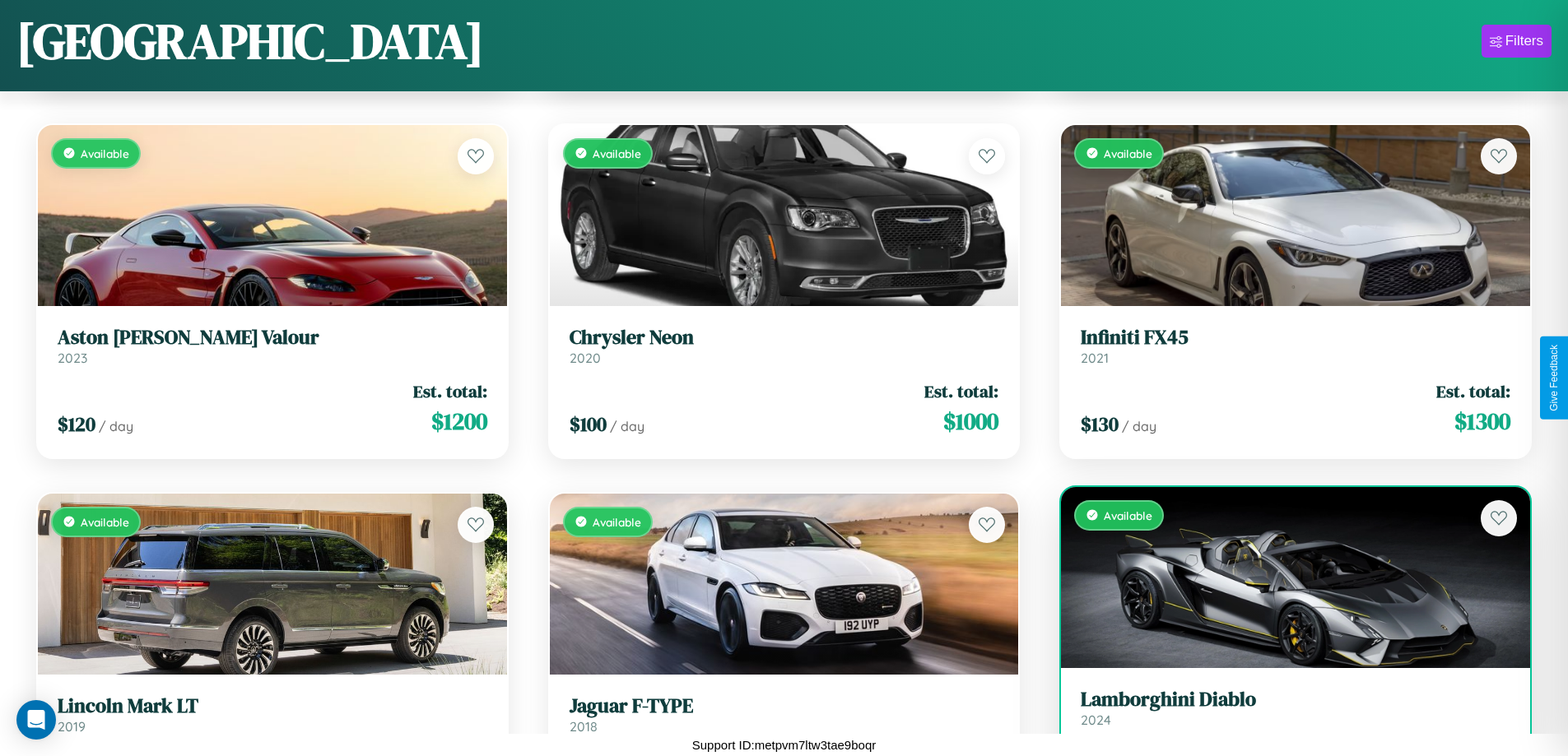
click at [1285, 712] on h3 "Lamborghini Diablo" at bounding box center [1295, 699] width 429 height 24
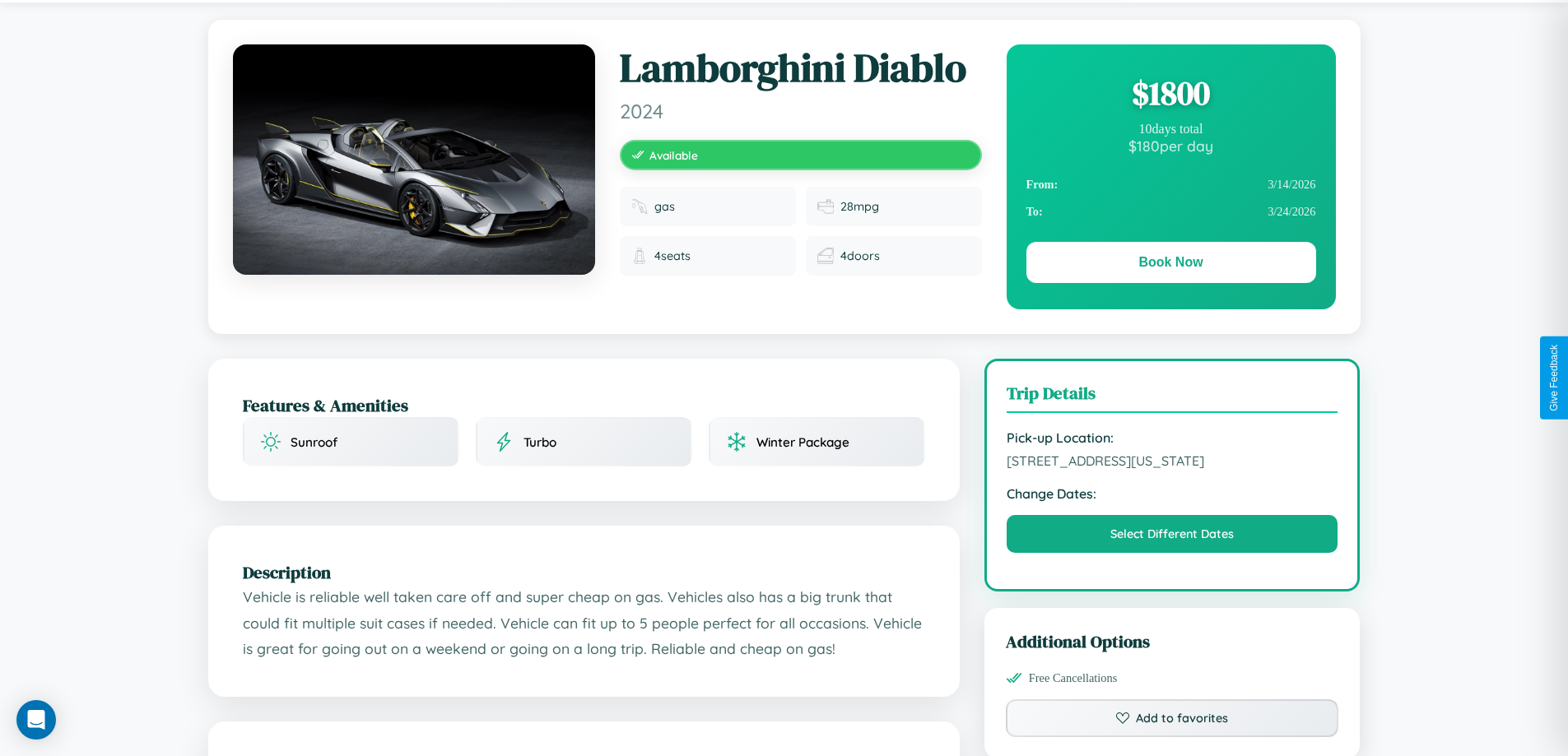
scroll to position [427, 0]
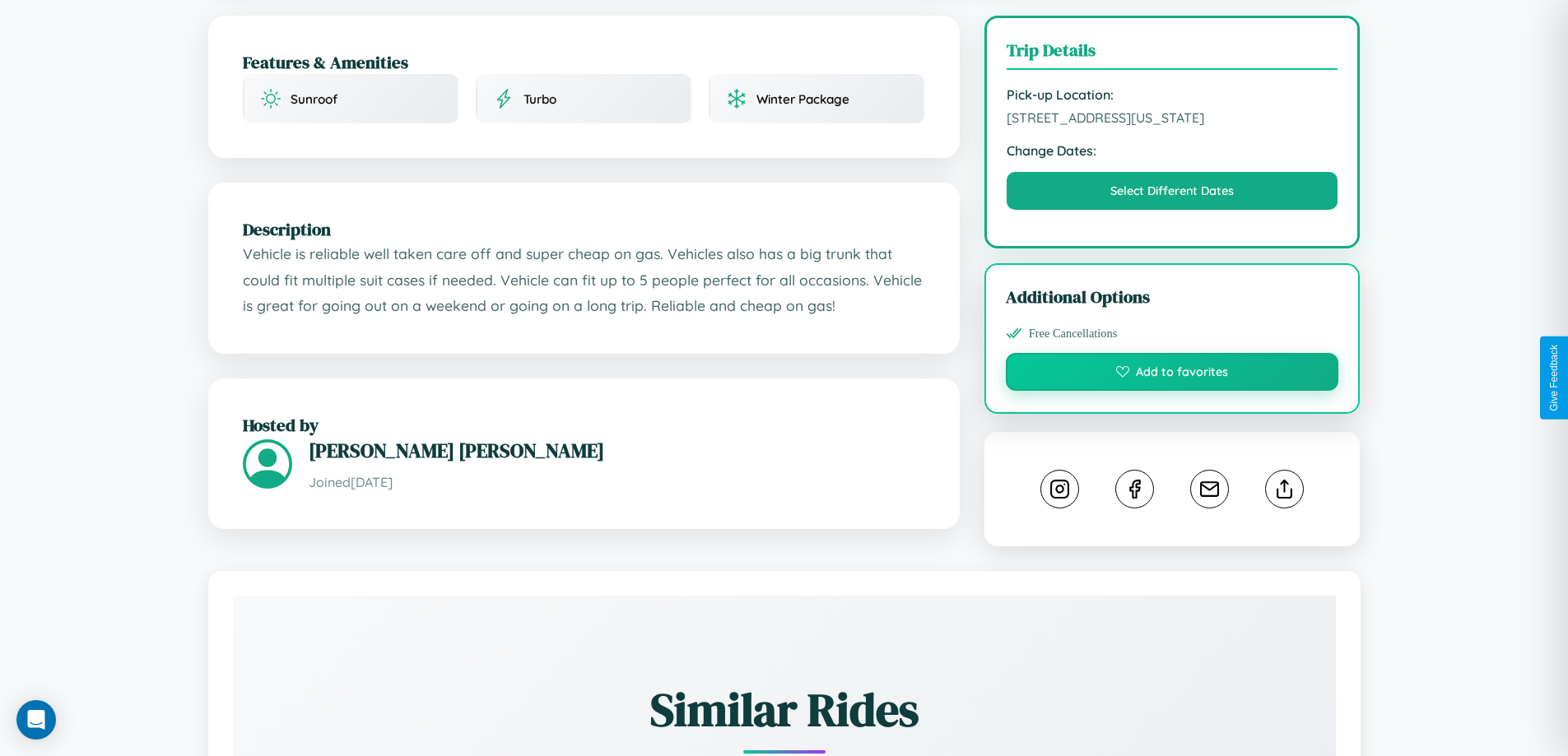
click at [1172, 378] on button "Add to favorites" at bounding box center [1172, 371] width 334 height 38
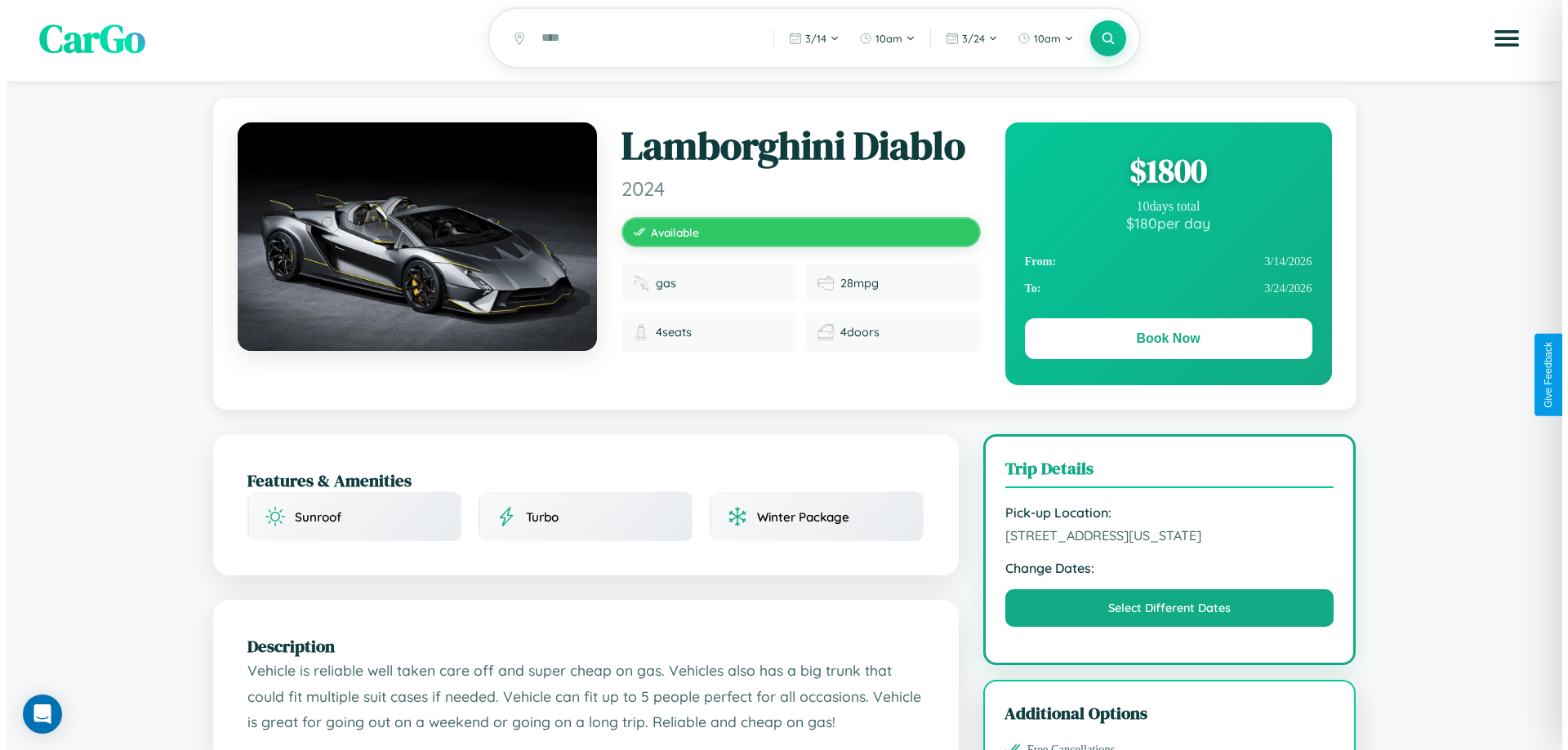
scroll to position [0, 0]
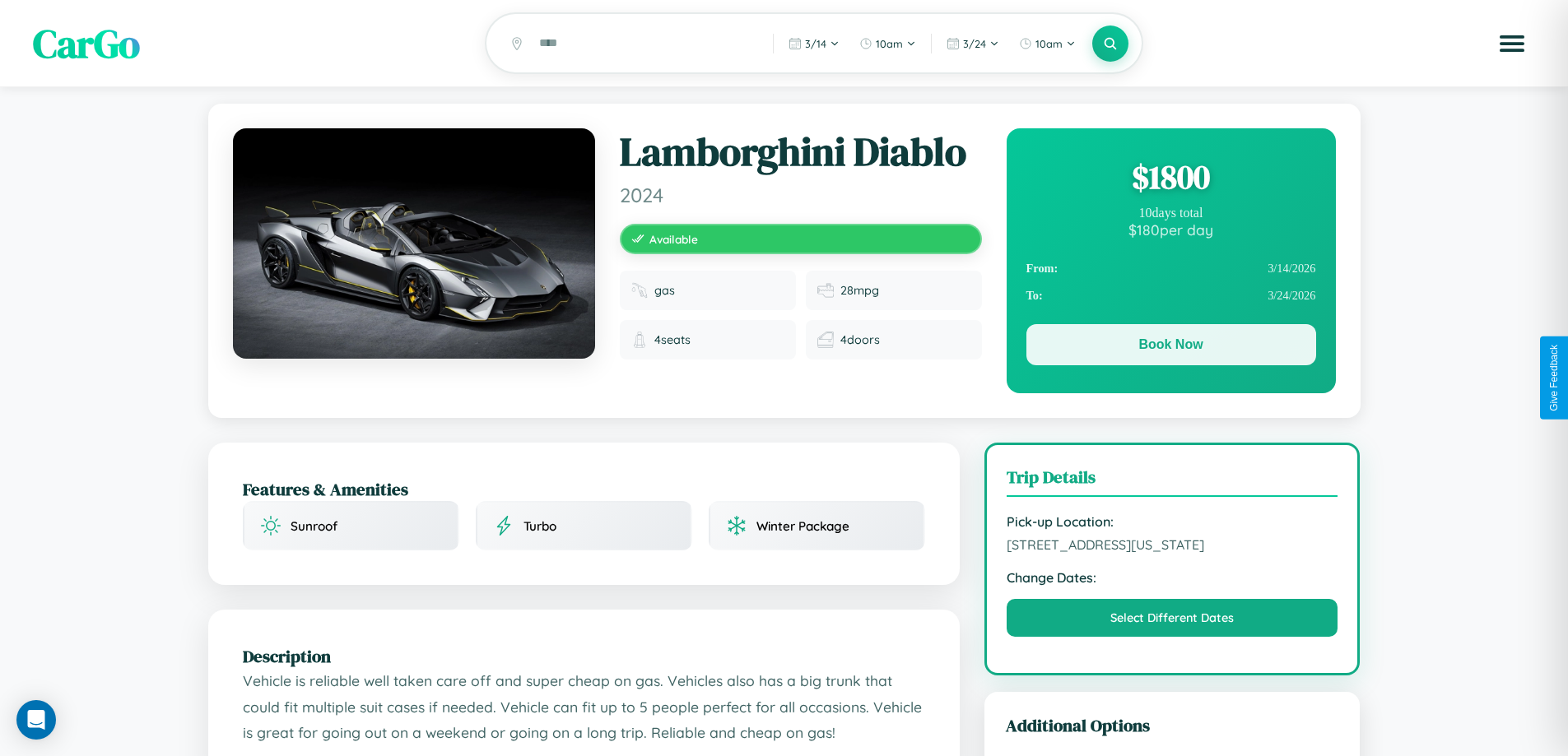
click at [1170, 347] on button "Book Now" at bounding box center [1171, 344] width 290 height 42
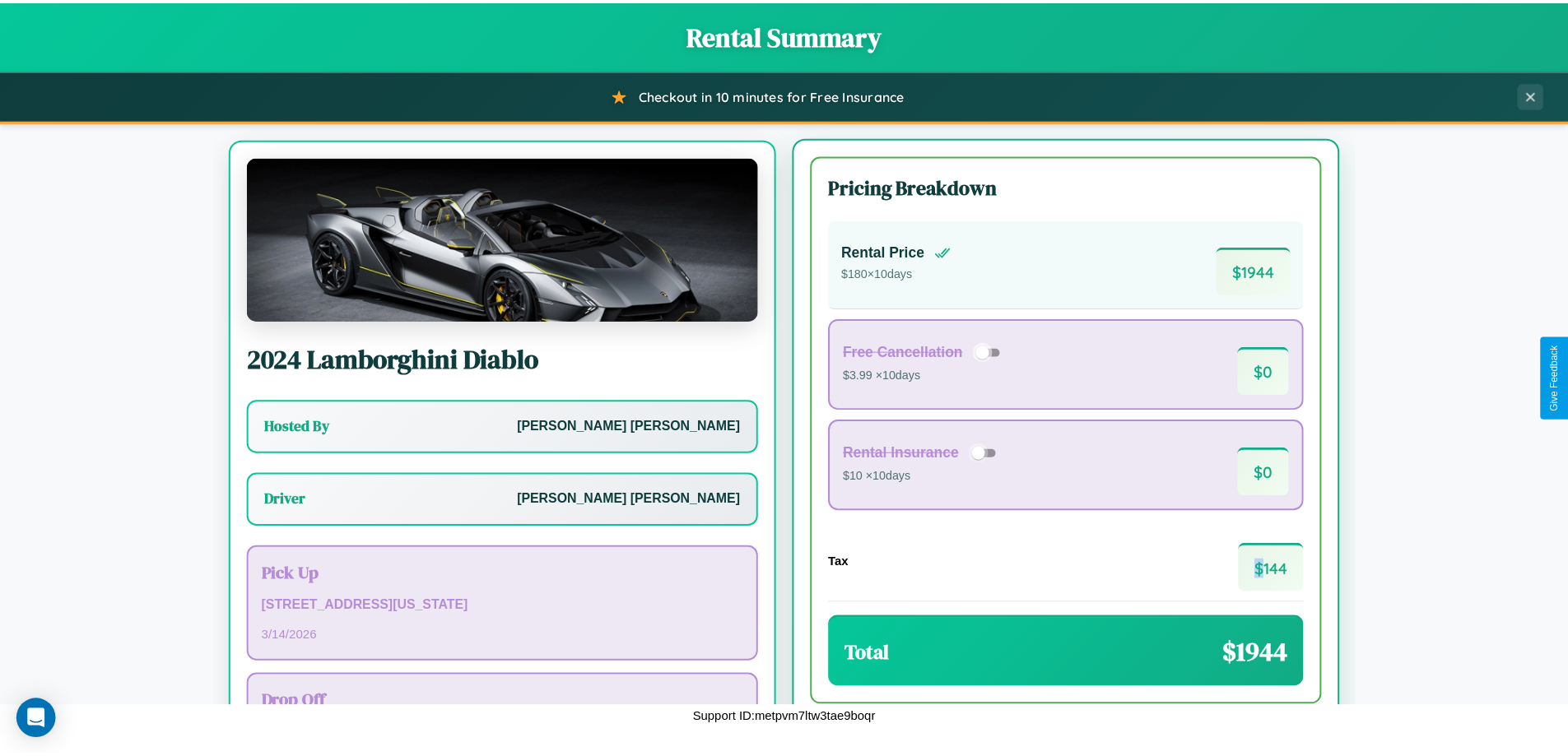
scroll to position [76, 0]
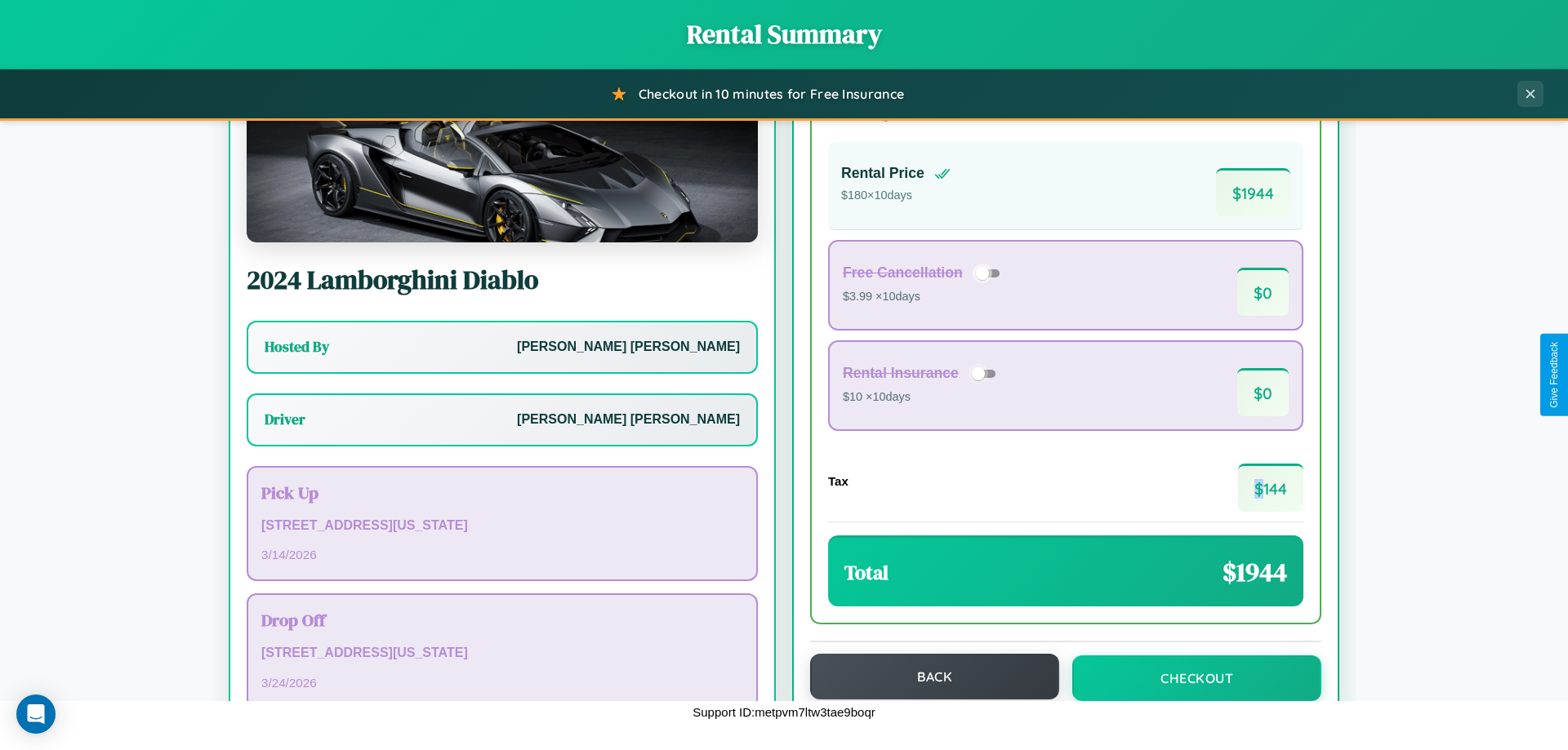
click at [927, 677] on button "Back" at bounding box center [935, 677] width 249 height 46
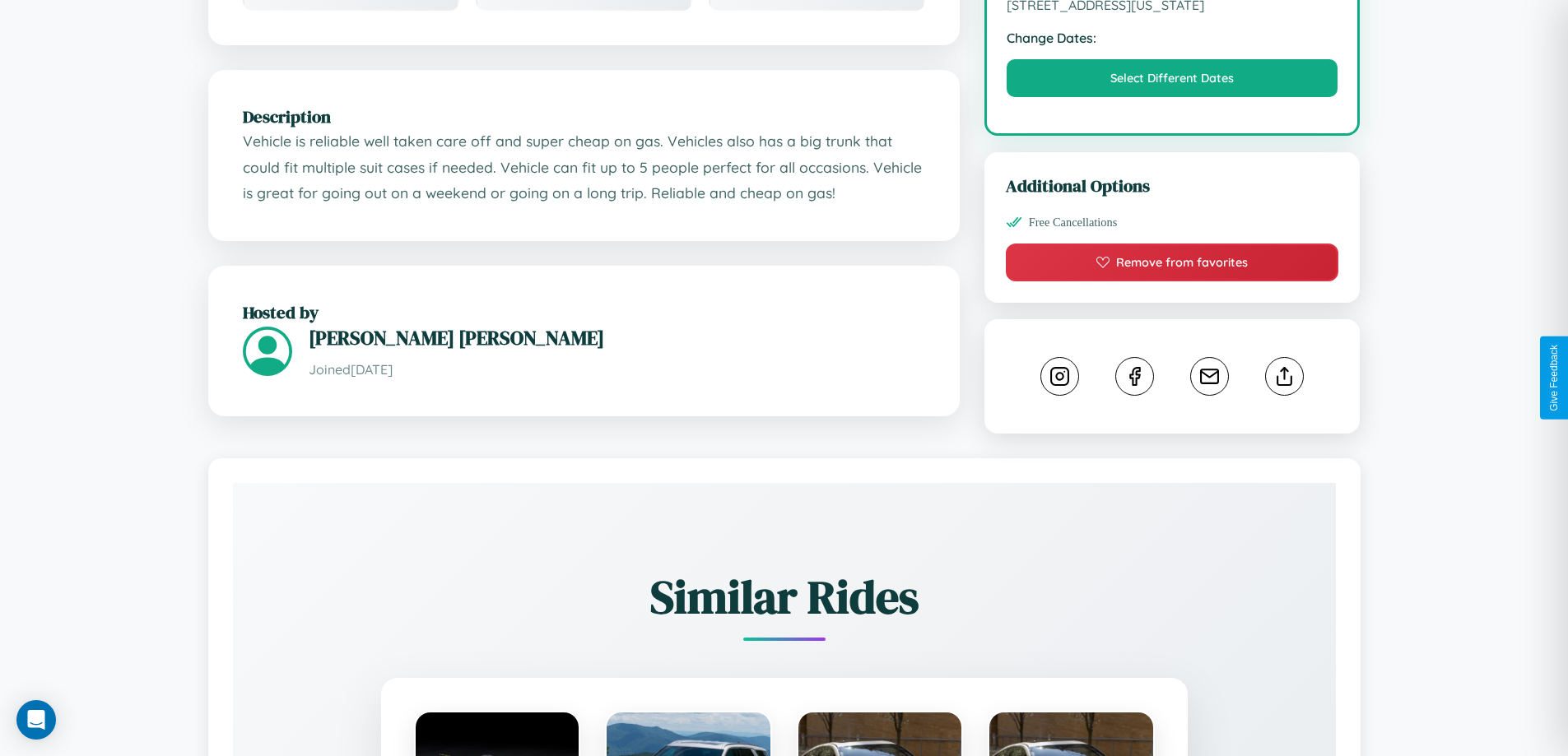
scroll to position [540, 0]
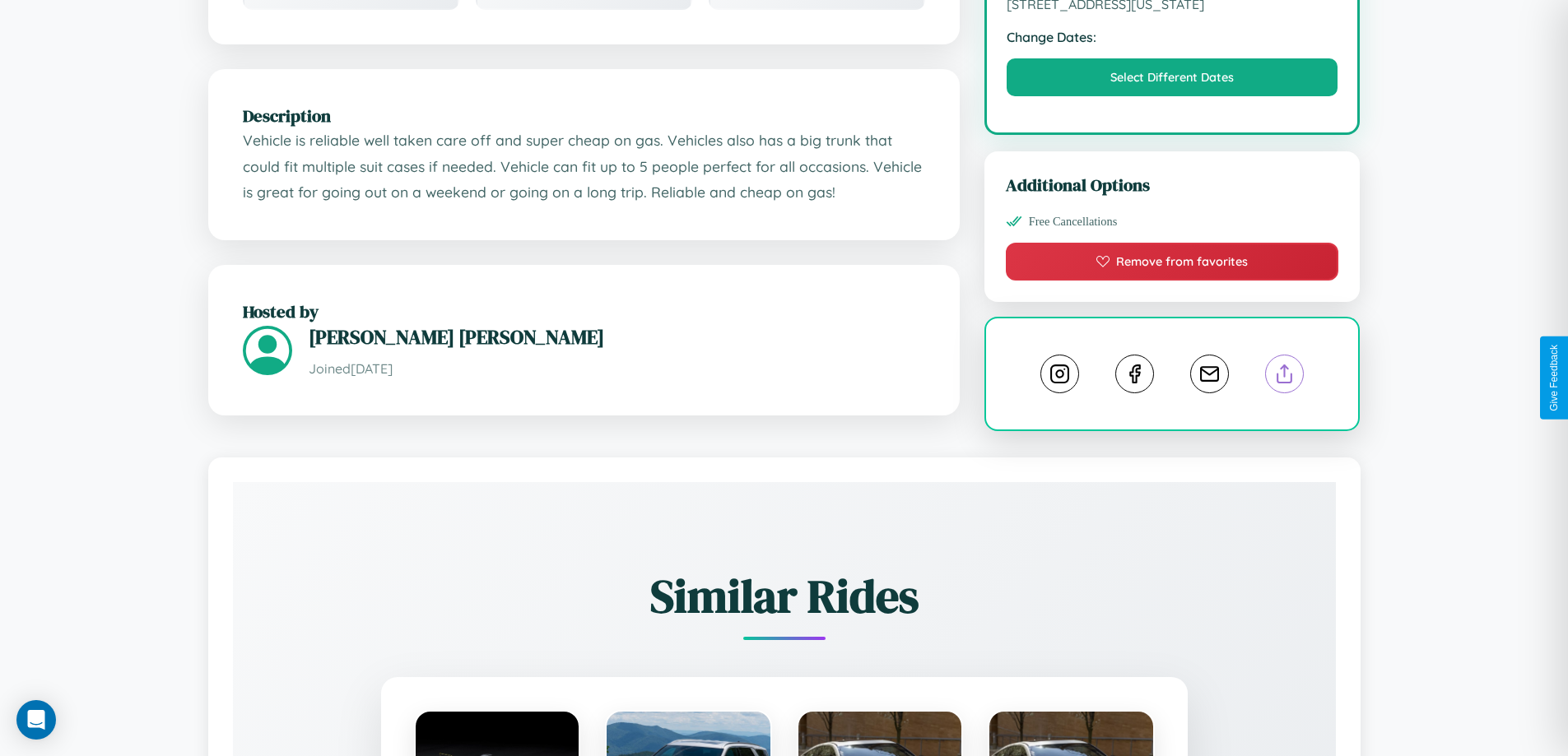
click at [1285, 377] on line at bounding box center [1285, 371] width 0 height 12
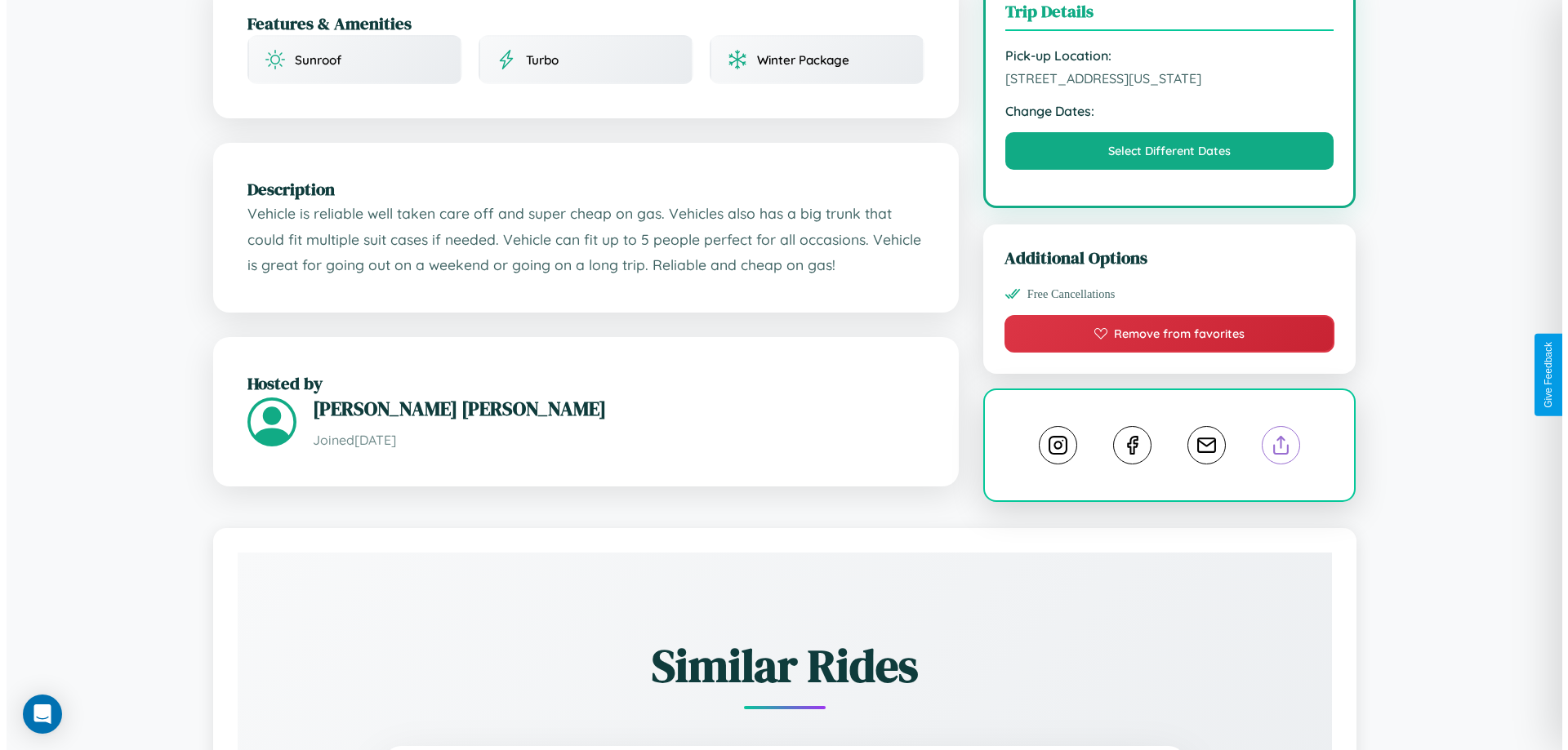
scroll to position [424, 0]
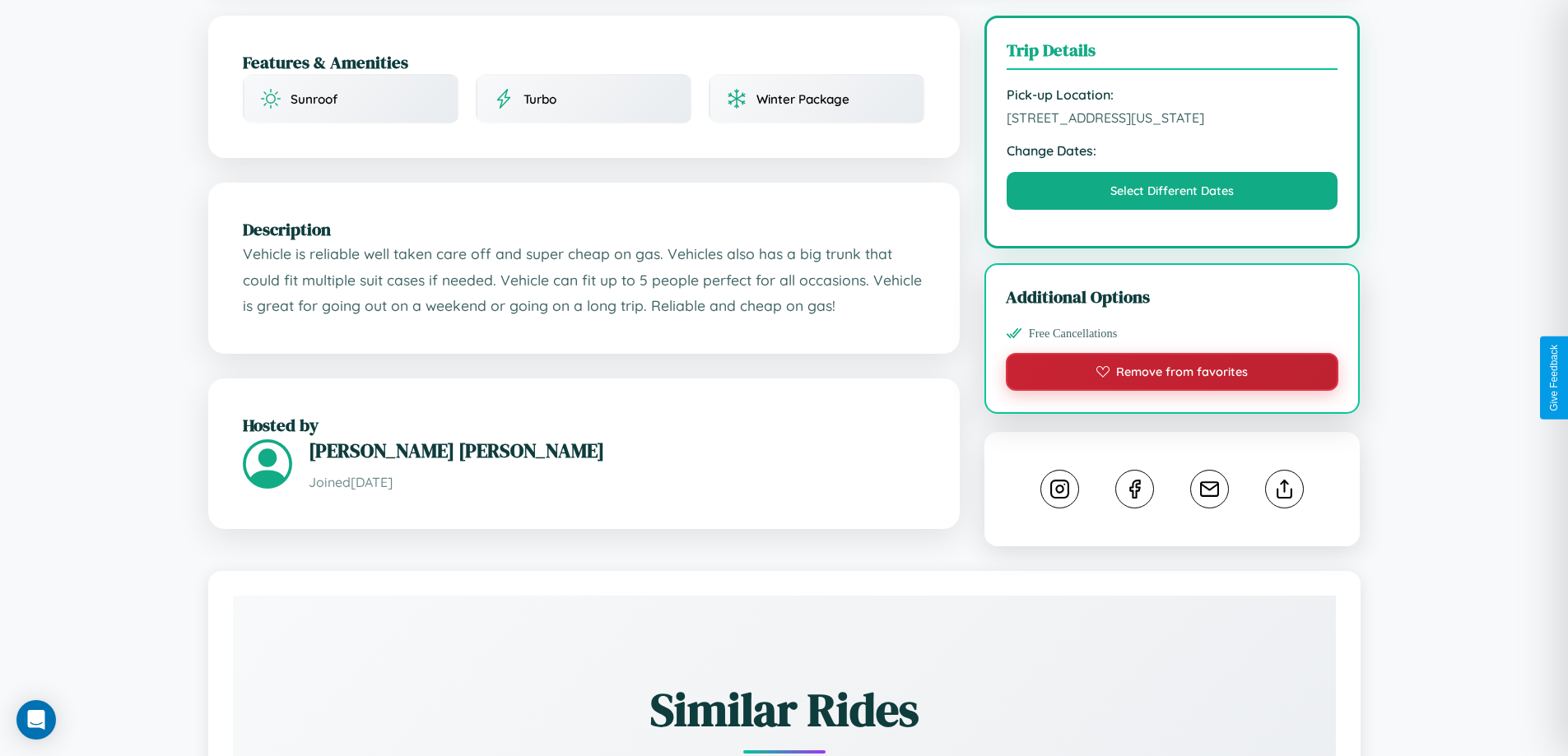
click at [1172, 374] on button "Remove from favorites" at bounding box center [1172, 371] width 334 height 38
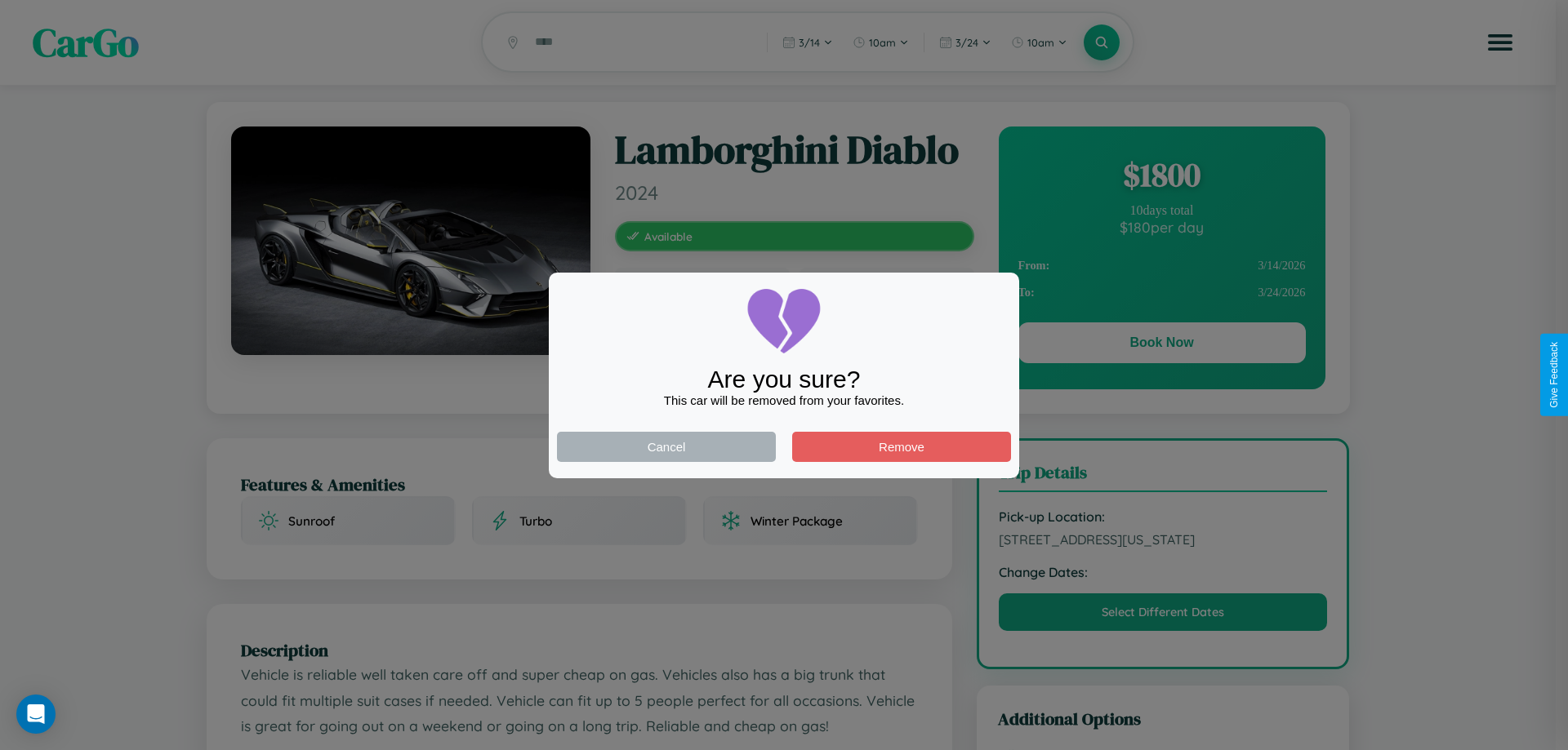
scroll to position [0, 0]
